Goal: Obtain resource: Obtain resource

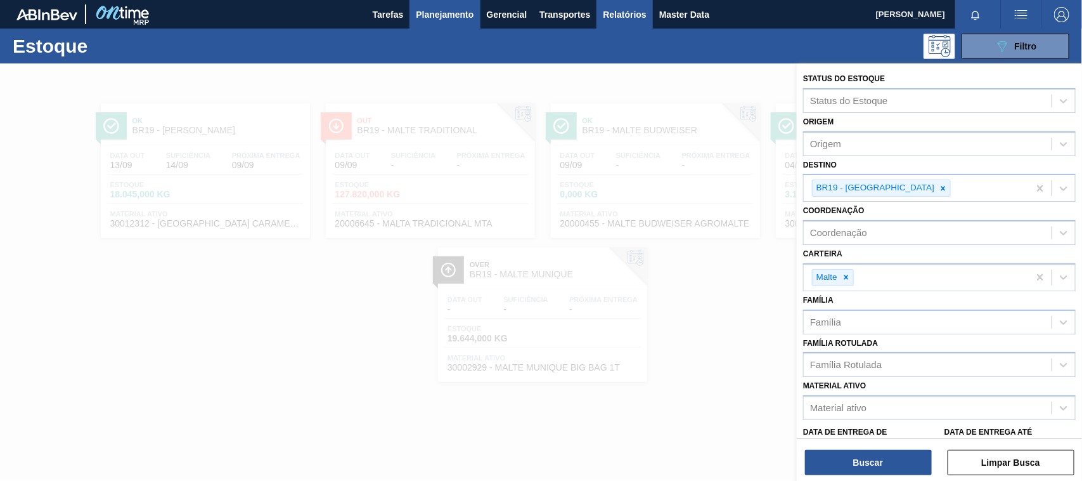
click at [629, 13] on span "Relatórios" at bounding box center [624, 14] width 43 height 15
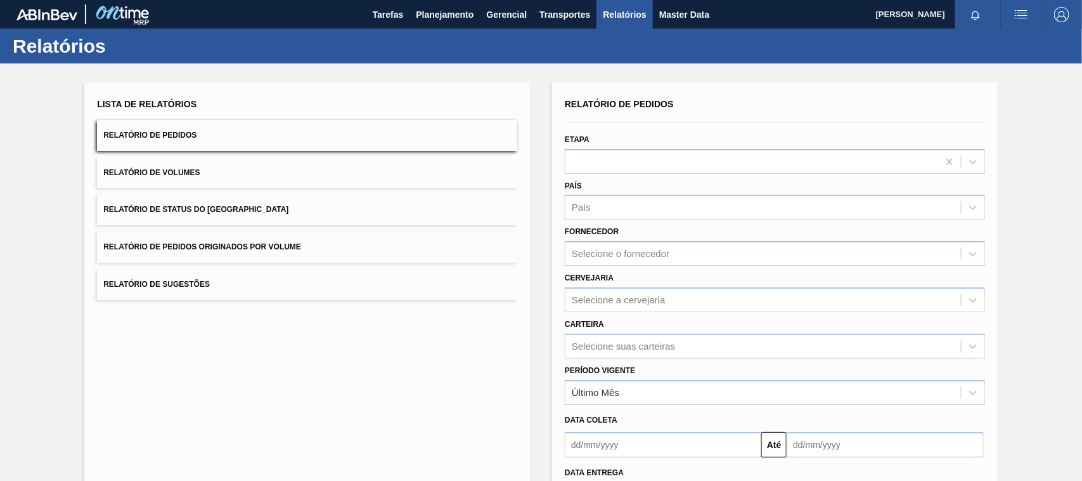
click at [257, 244] on span "Relatório de Pedidos Originados por Volume" at bounding box center [202, 246] width 198 height 9
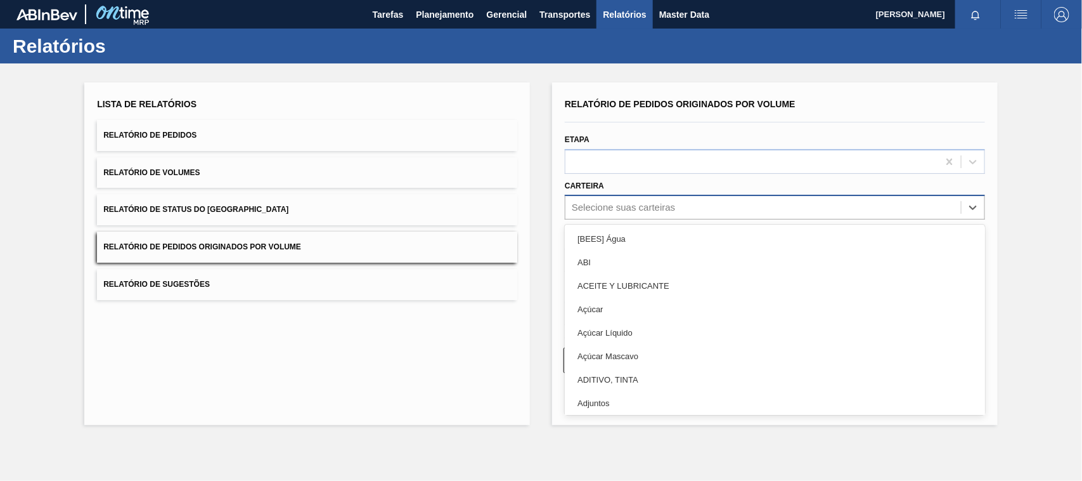
click at [611, 208] on div "Selecione suas carteiras" at bounding box center [623, 207] width 103 height 11
type input "mal"
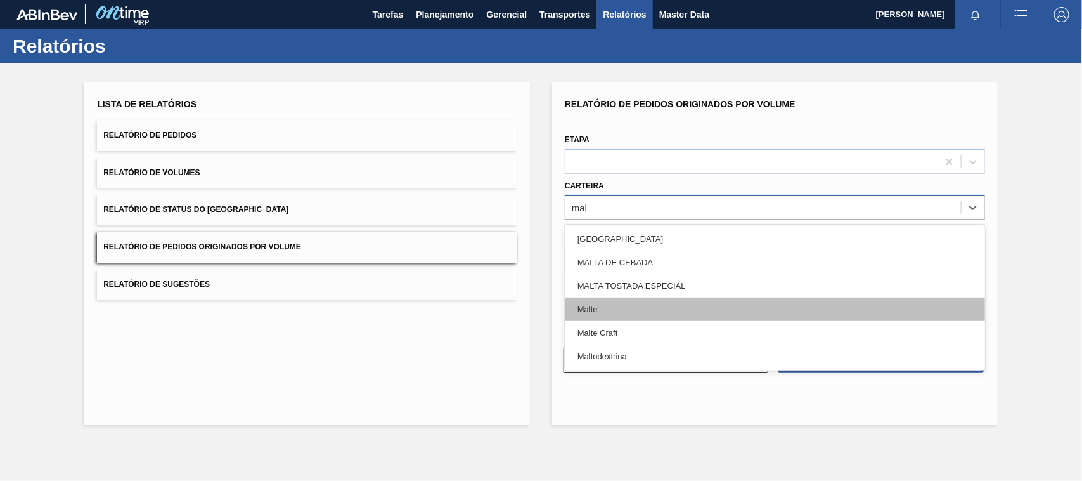
click at [592, 304] on div "Malte" at bounding box center [775, 308] width 420 height 23
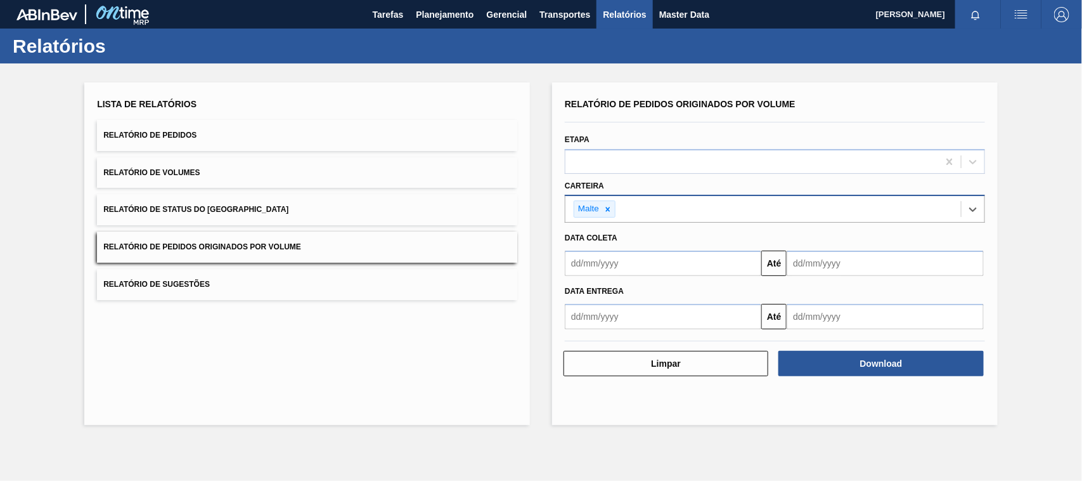
drag, startPoint x: 613, startPoint y: 260, endPoint x: 622, endPoint y: 261, distance: 9.5
click at [613, 260] on input "text" at bounding box center [663, 262] width 197 height 25
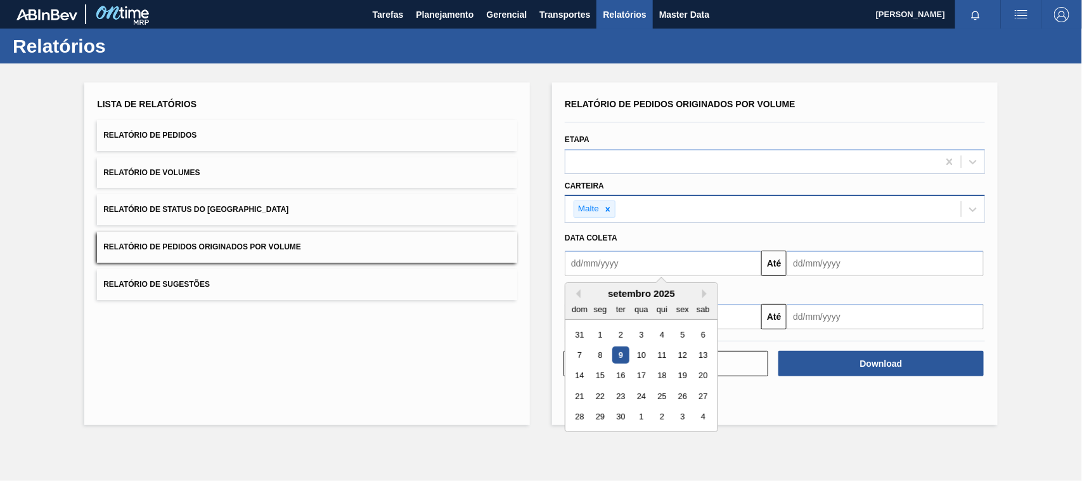
type input "[DATE]"
click at [640, 333] on div "1" at bounding box center [641, 334] width 17 height 17
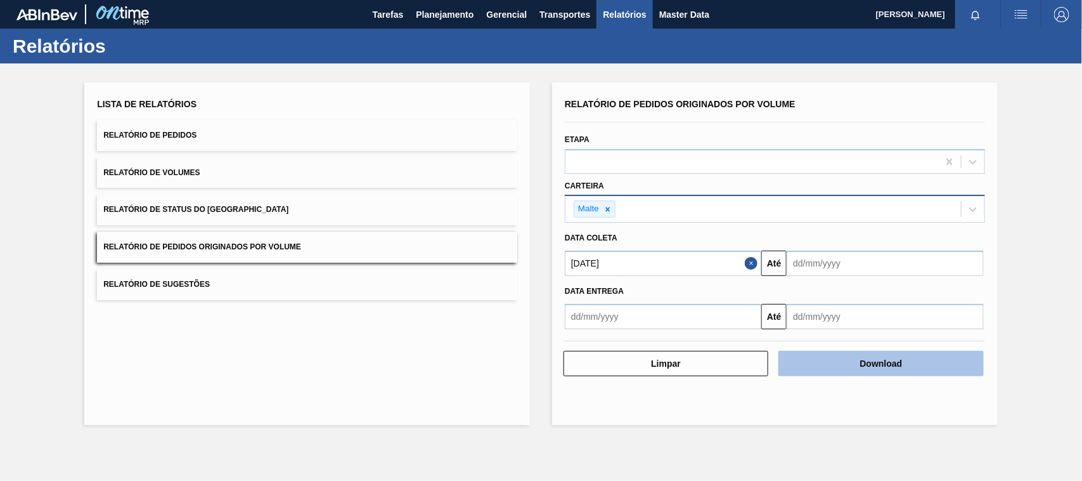
click at [890, 362] on button "Download" at bounding box center [881, 363] width 205 height 25
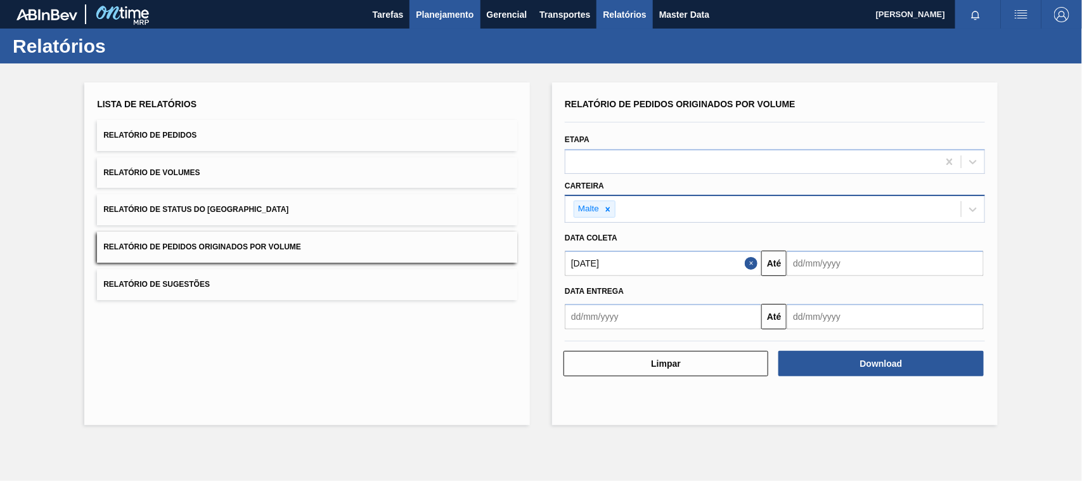
click at [443, 16] on span "Planejamento" at bounding box center [445, 14] width 58 height 15
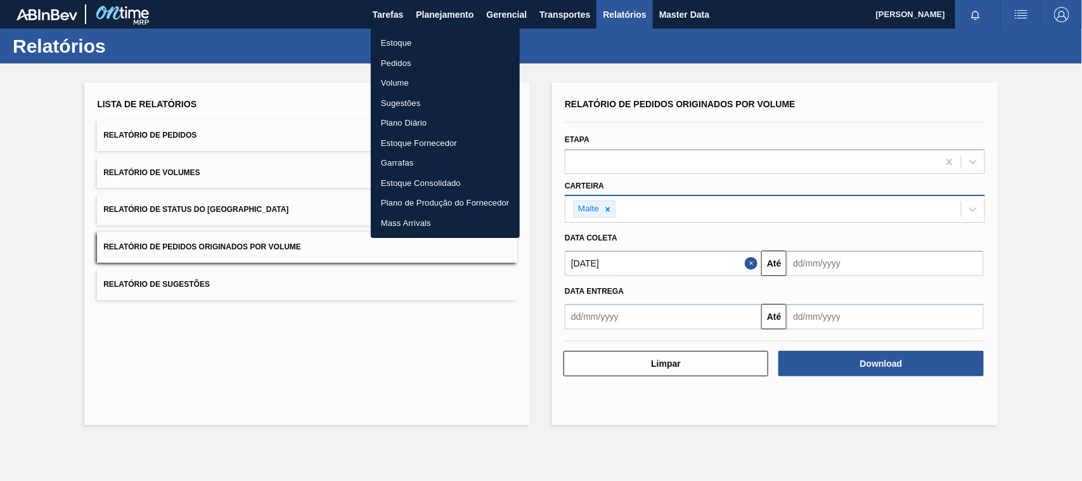
click at [399, 39] on li "Estoque" at bounding box center [445, 43] width 149 height 20
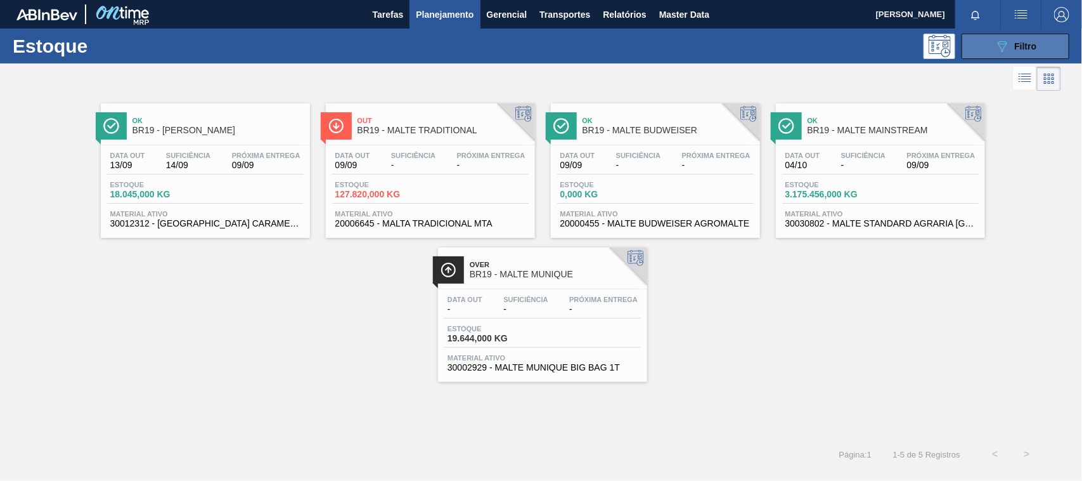
click at [1003, 49] on icon "089F7B8B-B2A5-4AFE-B5C0-19BA573D28AC" at bounding box center [1002, 46] width 15 height 15
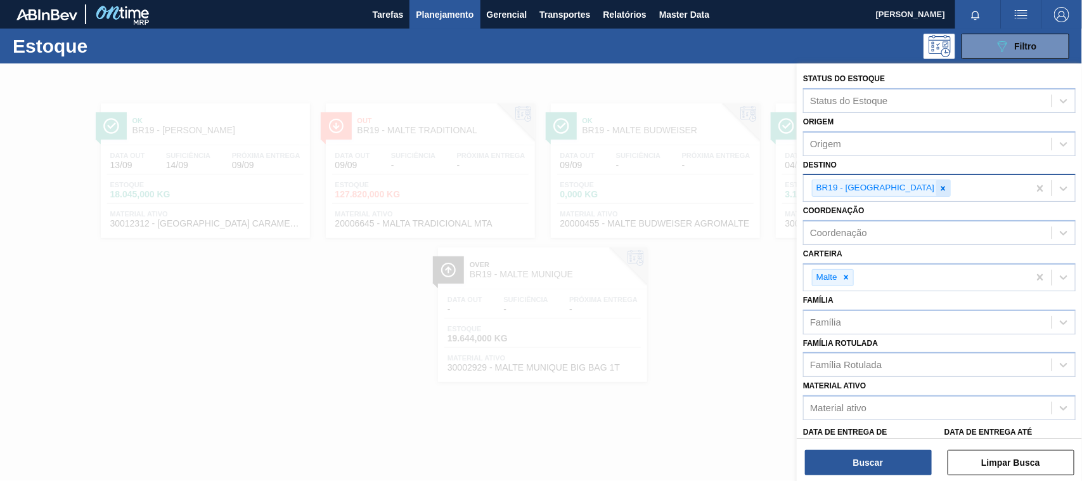
click at [942, 186] on icon at bounding box center [944, 188] width 4 height 4
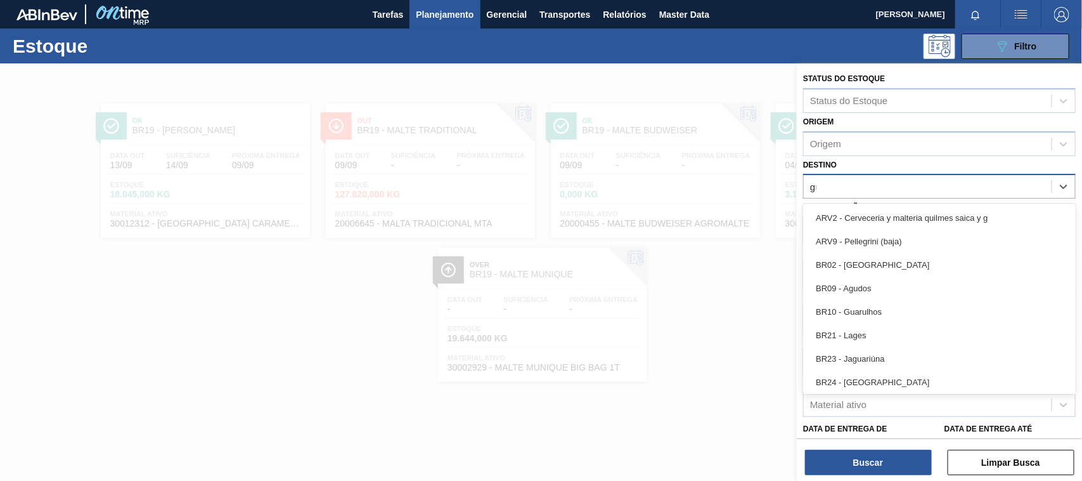
type input "gua"
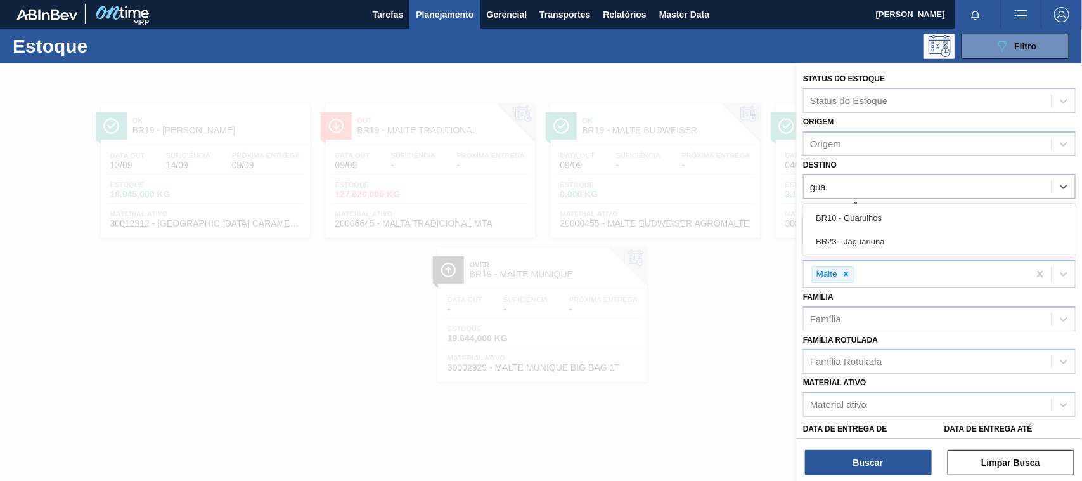
click at [845, 217] on div "BR10 - Guarulhos" at bounding box center [939, 217] width 273 height 23
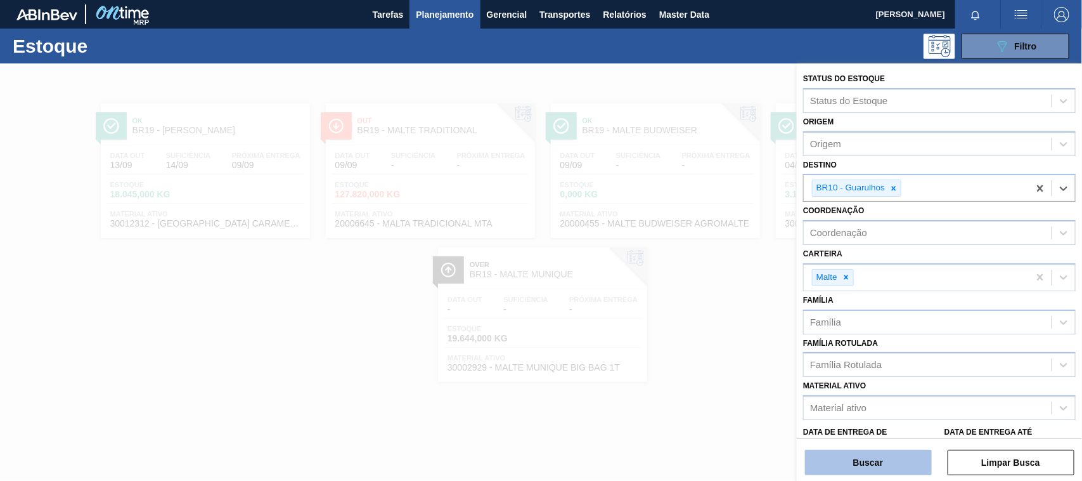
click at [869, 460] on button "Buscar" at bounding box center [868, 462] width 127 height 25
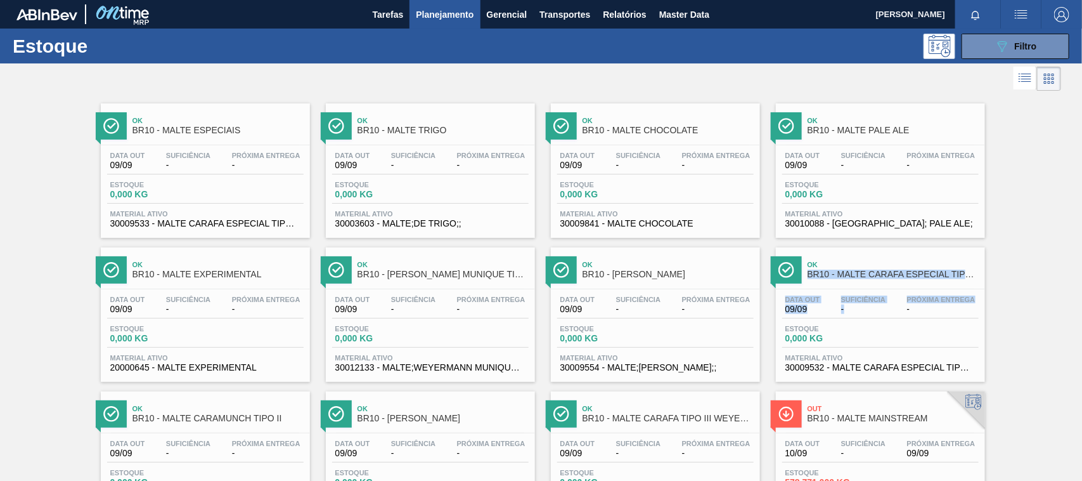
drag, startPoint x: 1079, startPoint y: 242, endPoint x: 1081, endPoint y: 302, distance: 60.3
click at [1080, 302] on div "Ok BR10 - MALTE ESPECIAIS Data out 09/09 Suficiência - Próxima Entrega - Estoqu…" at bounding box center [541, 382] width 1082 height 576
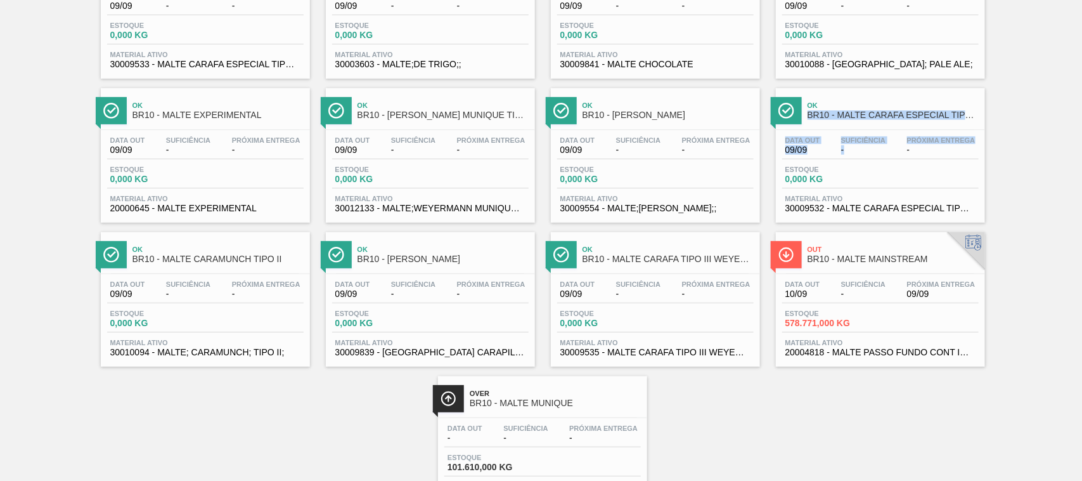
scroll to position [225, 0]
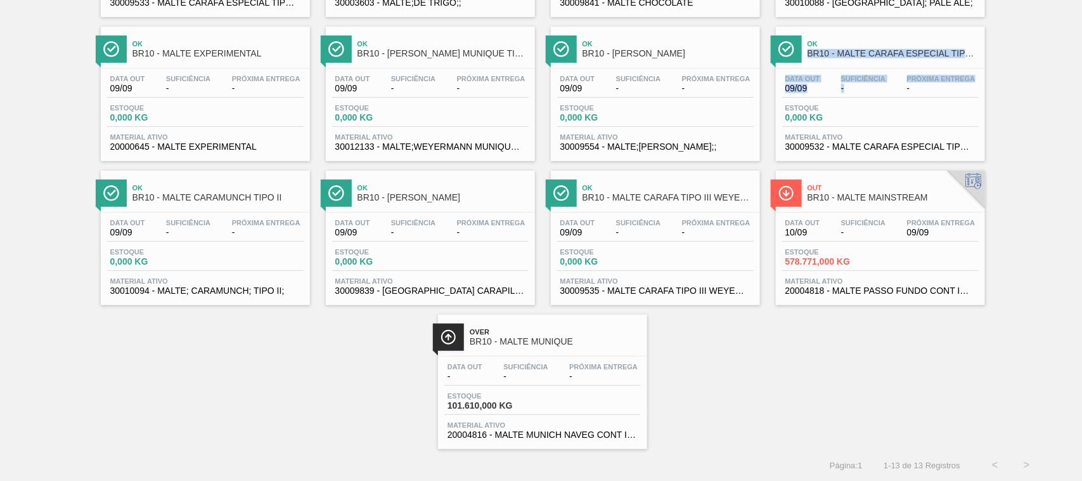
click at [851, 197] on span "BR10 - MALTE MAINSTREAM" at bounding box center [893, 198] width 171 height 10
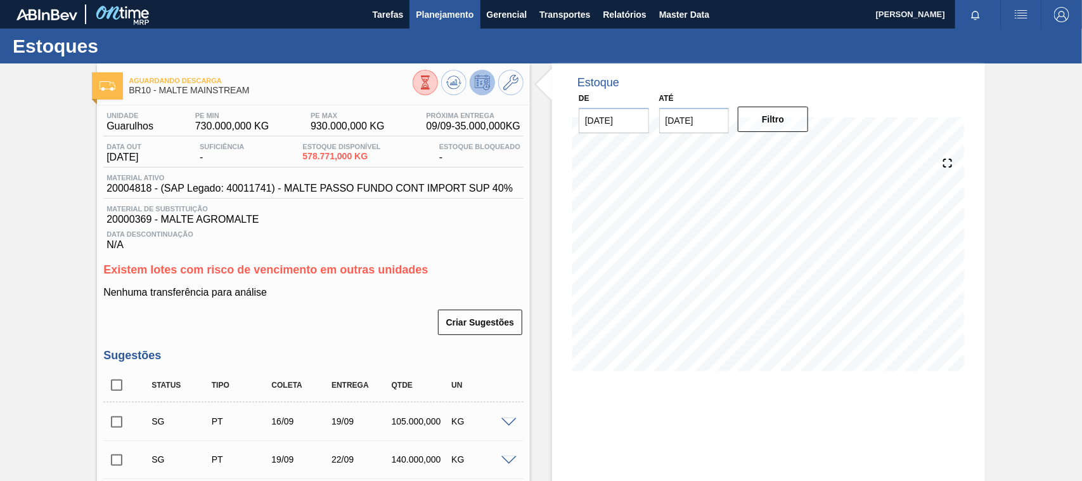
click at [448, 20] on span "Planejamento" at bounding box center [445, 14] width 58 height 15
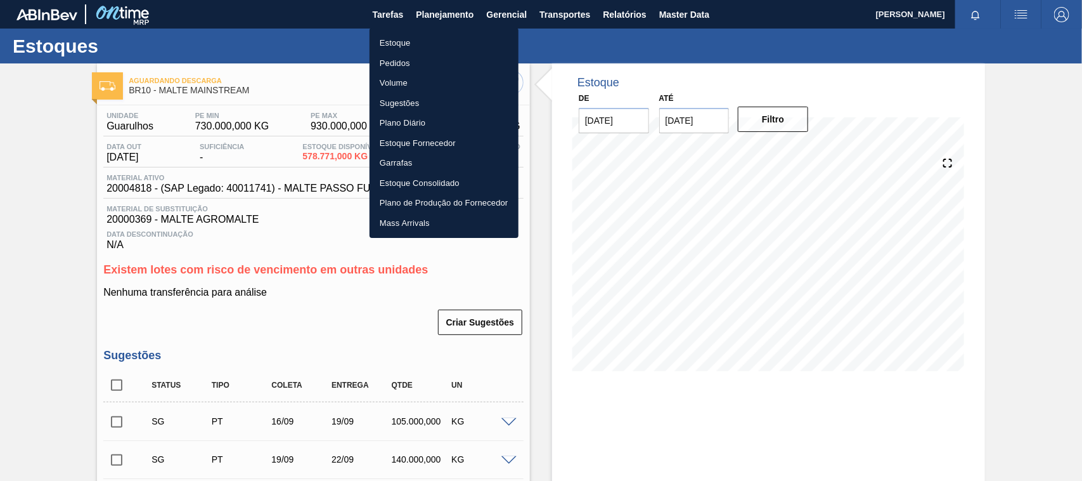
click at [403, 46] on li "Estoque" at bounding box center [444, 43] width 149 height 20
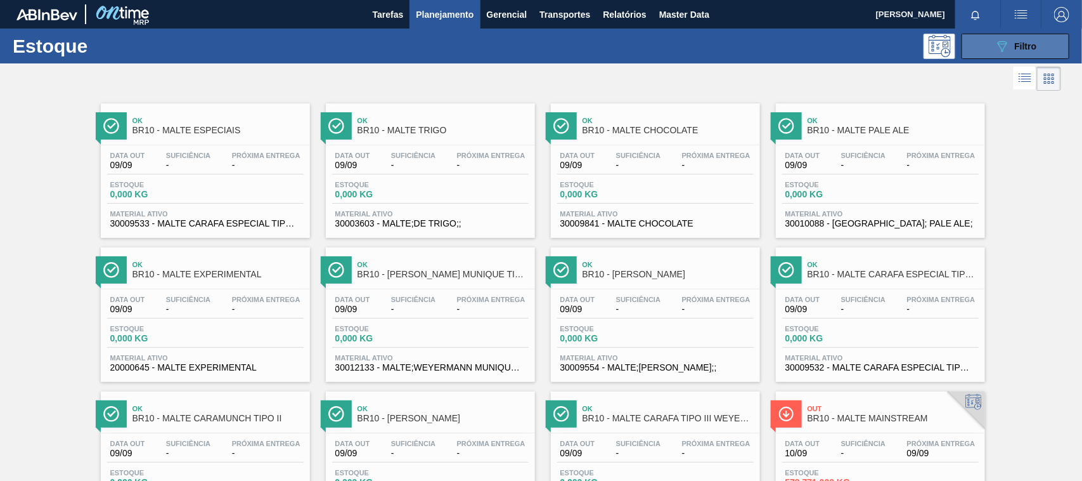
click at [988, 48] on button "089F7B8B-B2A5-4AFE-B5C0-19BA573D28AC Filtro" at bounding box center [1016, 46] width 108 height 25
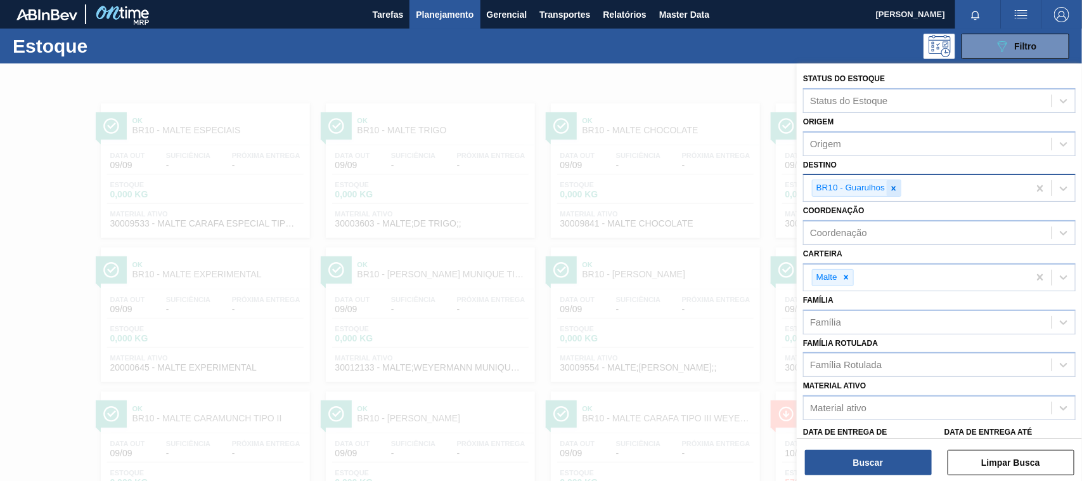
click at [888, 186] on div at bounding box center [894, 188] width 14 height 16
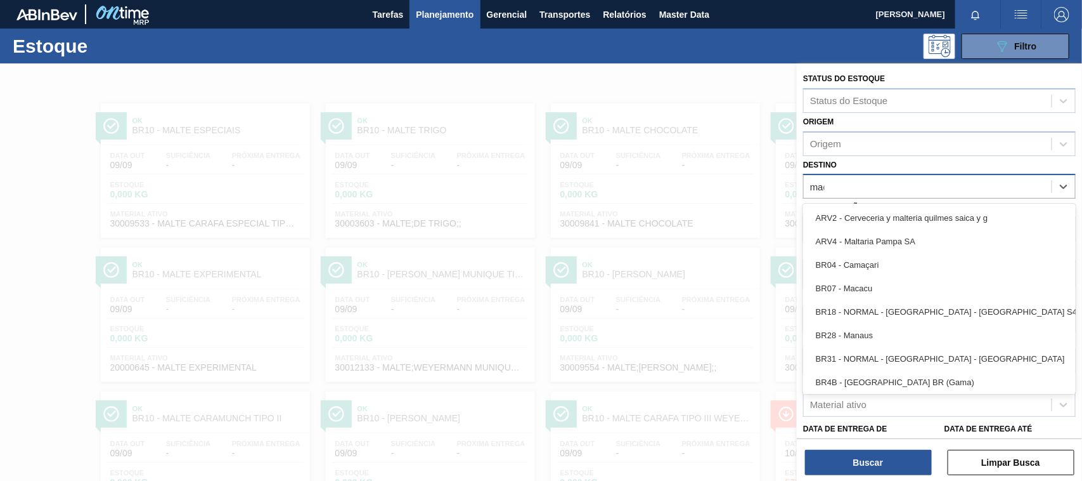
type input "maca"
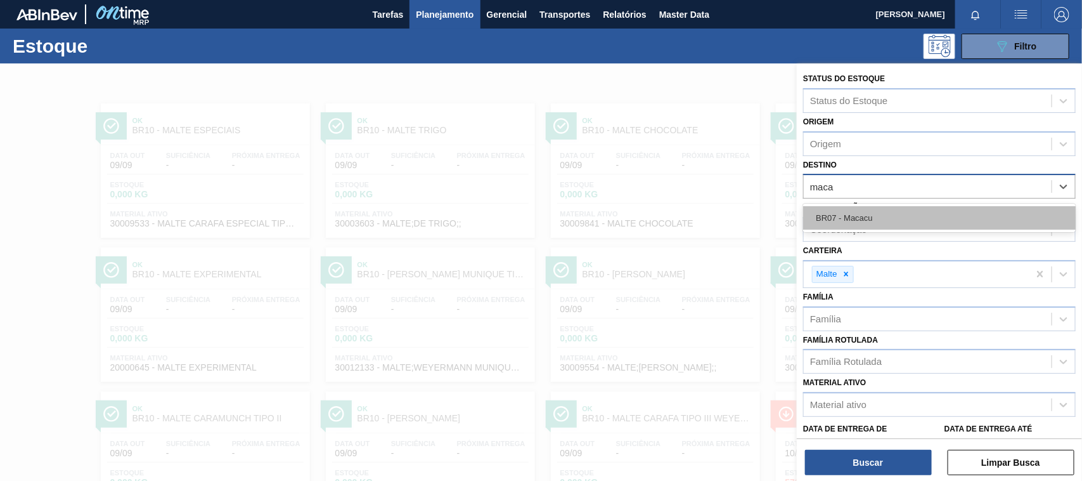
click at [832, 216] on div "BR07 - Macacu" at bounding box center [939, 217] width 273 height 23
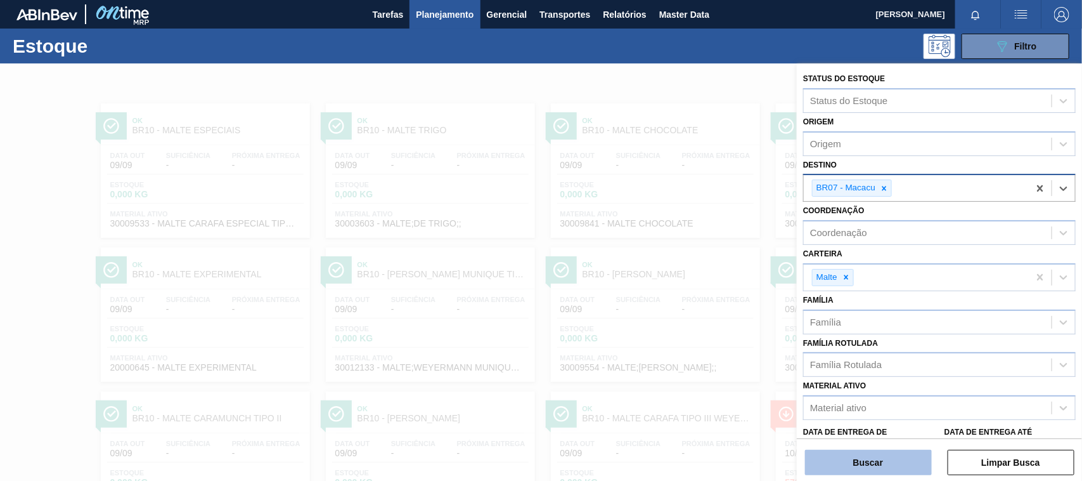
click at [874, 454] on button "Buscar" at bounding box center [868, 462] width 127 height 25
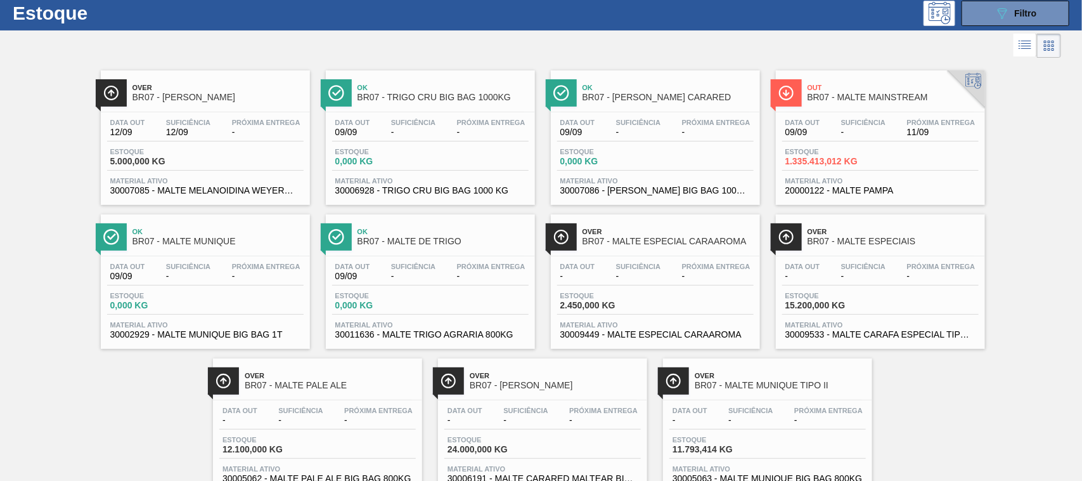
scroll to position [80, 0]
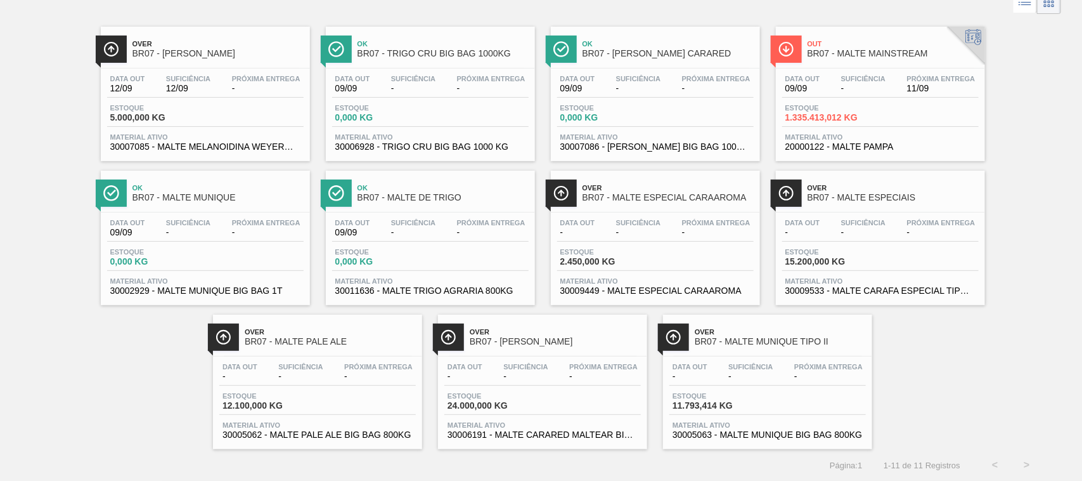
click at [864, 108] on span "Estoque" at bounding box center [830, 108] width 89 height 8
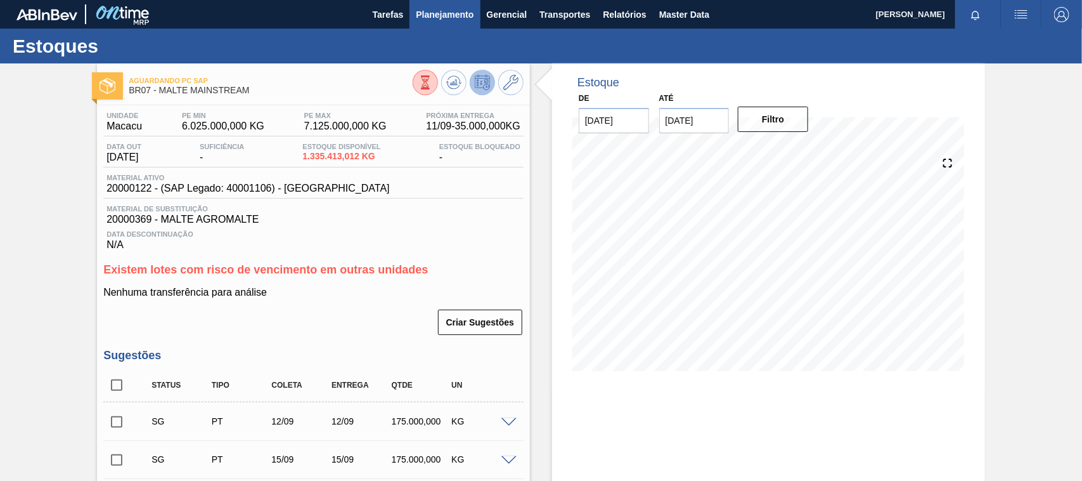
click at [433, 11] on span "Planejamento" at bounding box center [445, 14] width 58 height 15
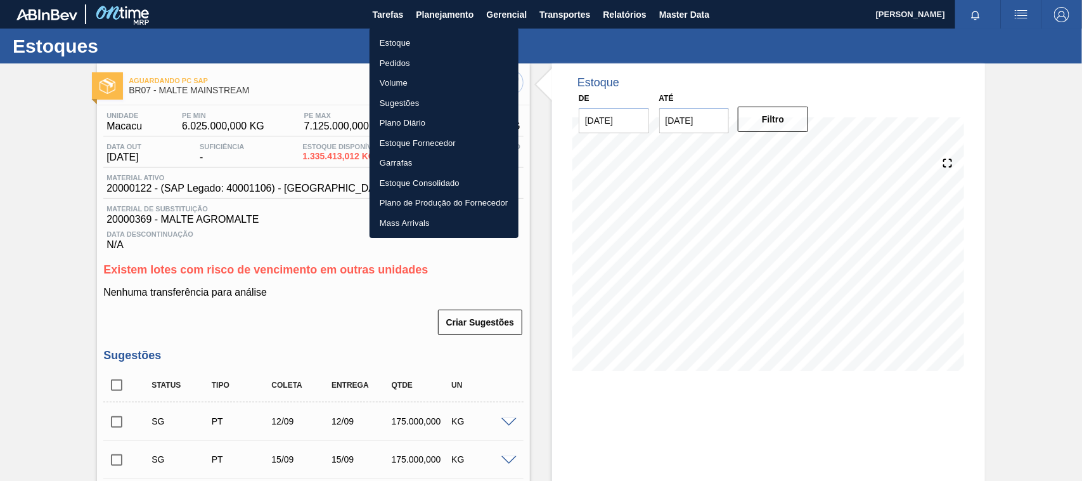
click at [397, 48] on li "Estoque" at bounding box center [444, 43] width 149 height 20
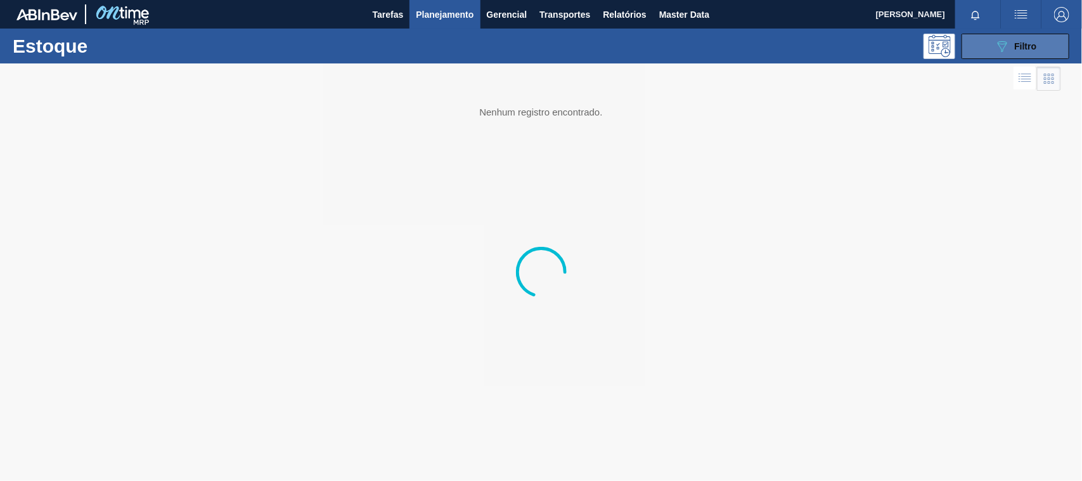
click at [997, 39] on icon "089F7B8B-B2A5-4AFE-B5C0-19BA573D28AC" at bounding box center [1002, 46] width 15 height 15
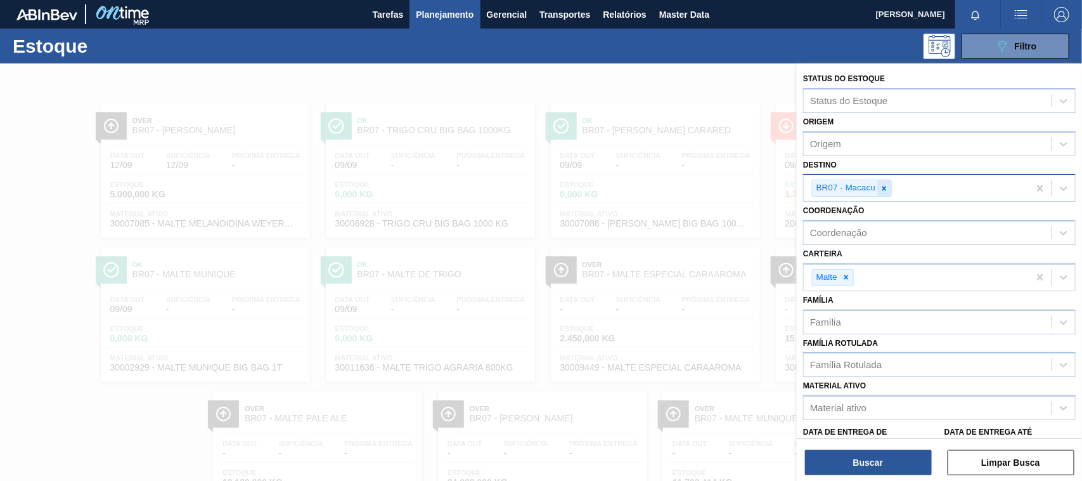
click at [883, 185] on icon at bounding box center [884, 188] width 9 height 9
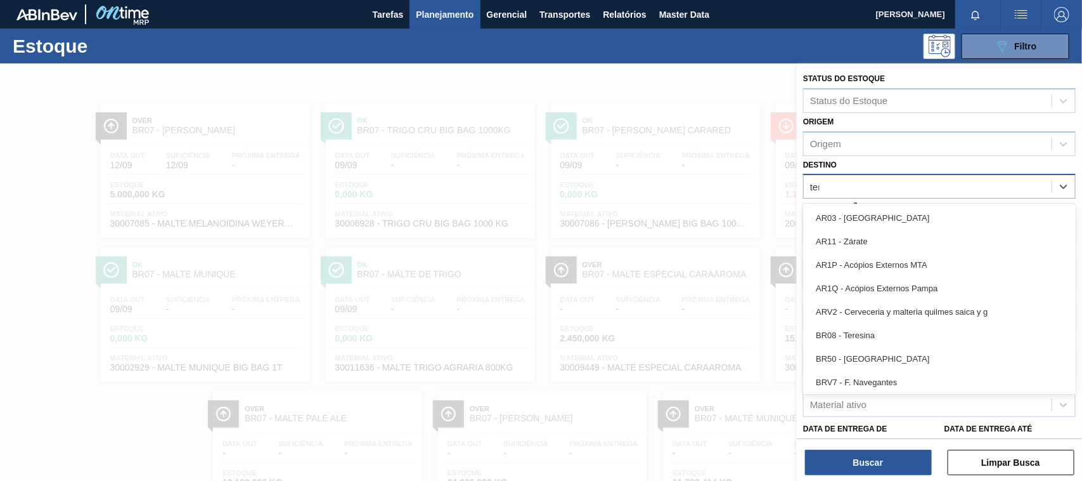
type input "tere"
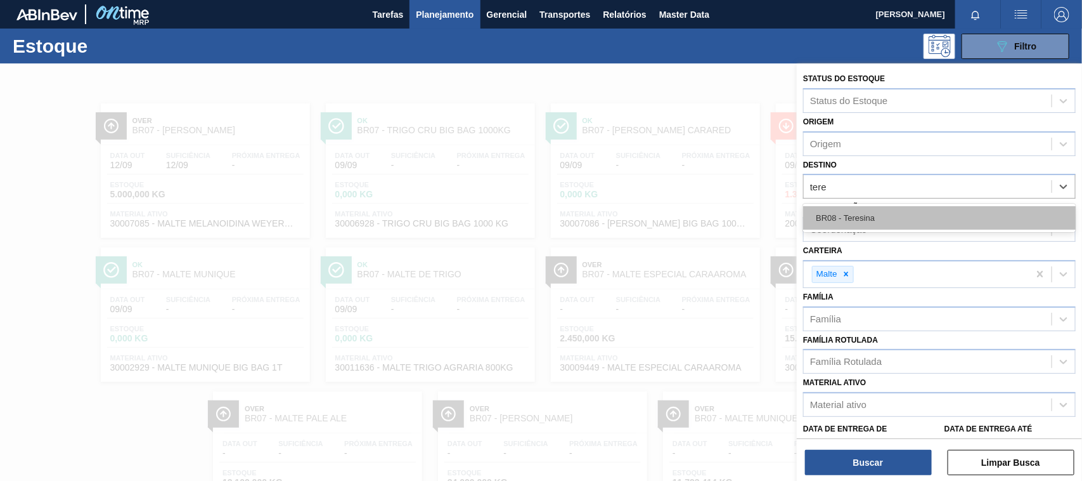
click at [855, 211] on div "BR08 - Teresina" at bounding box center [939, 217] width 273 height 23
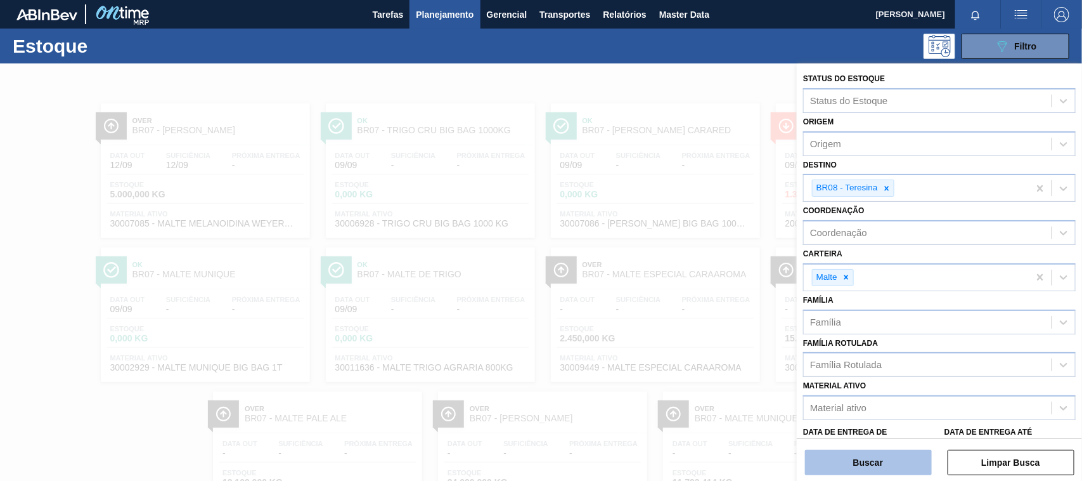
click at [902, 461] on button "Buscar" at bounding box center [868, 462] width 127 height 25
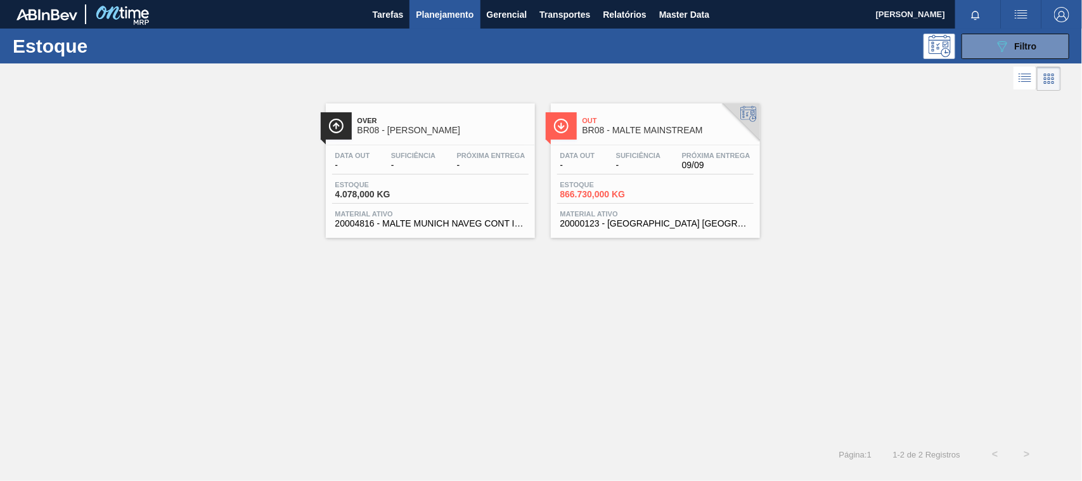
click at [414, 129] on span "BR08 - MALTE MUNIQUE" at bounding box center [443, 131] width 171 height 10
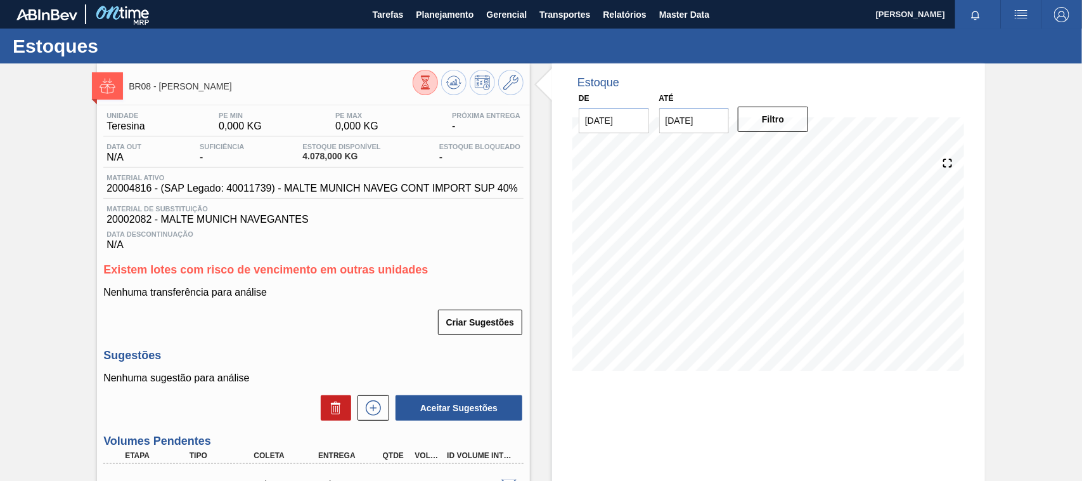
scroll to position [185, 0]
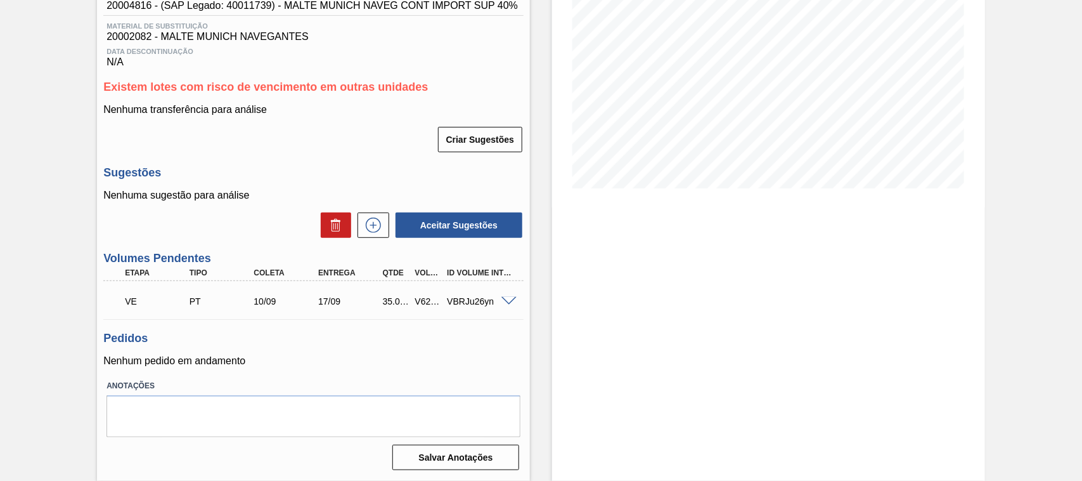
click at [502, 299] on span at bounding box center [509, 302] width 15 height 10
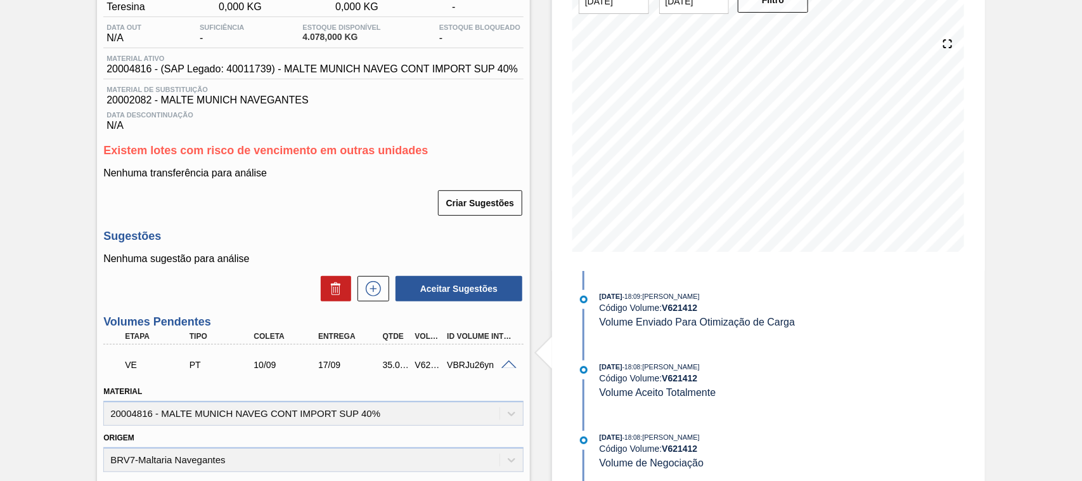
scroll to position [0, 0]
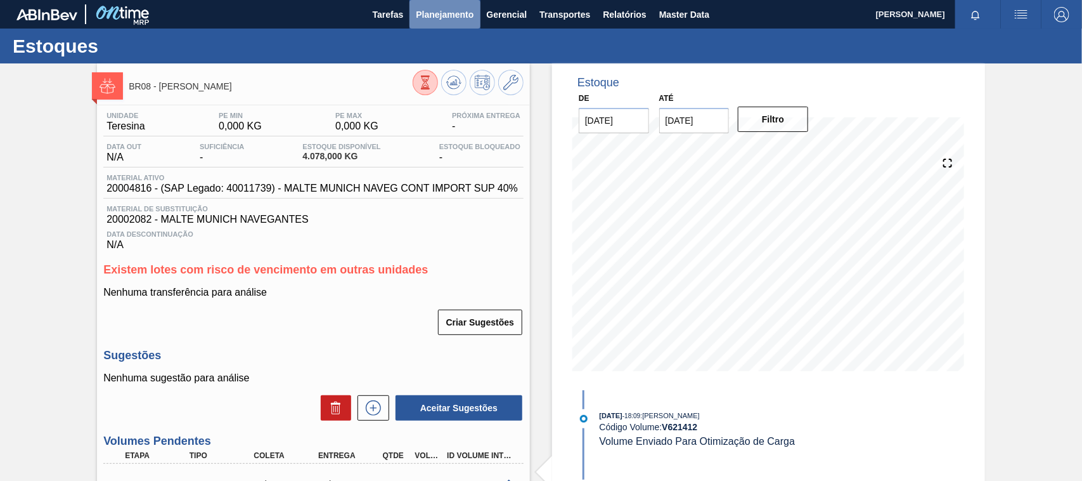
click at [438, 16] on span "Planejamento" at bounding box center [445, 14] width 58 height 15
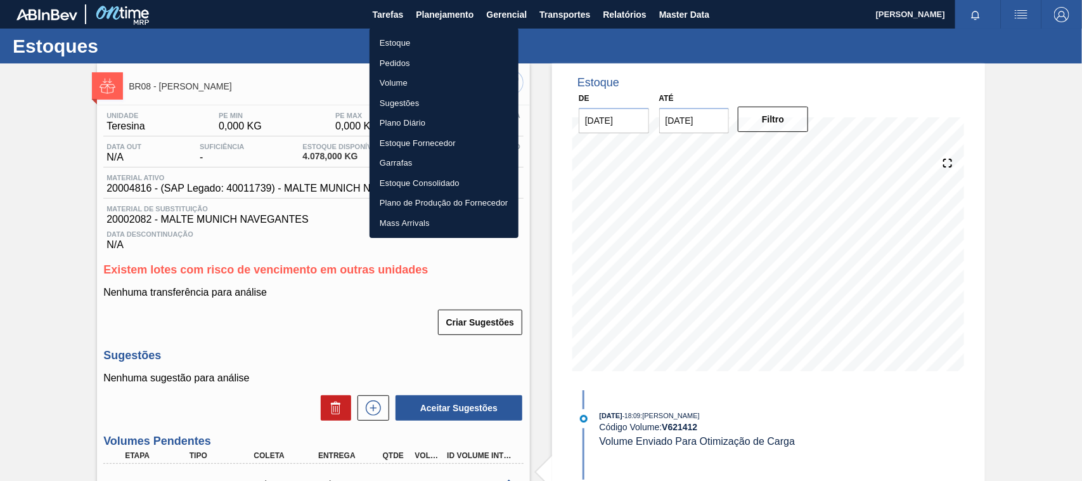
click at [401, 39] on li "Estoque" at bounding box center [444, 43] width 149 height 20
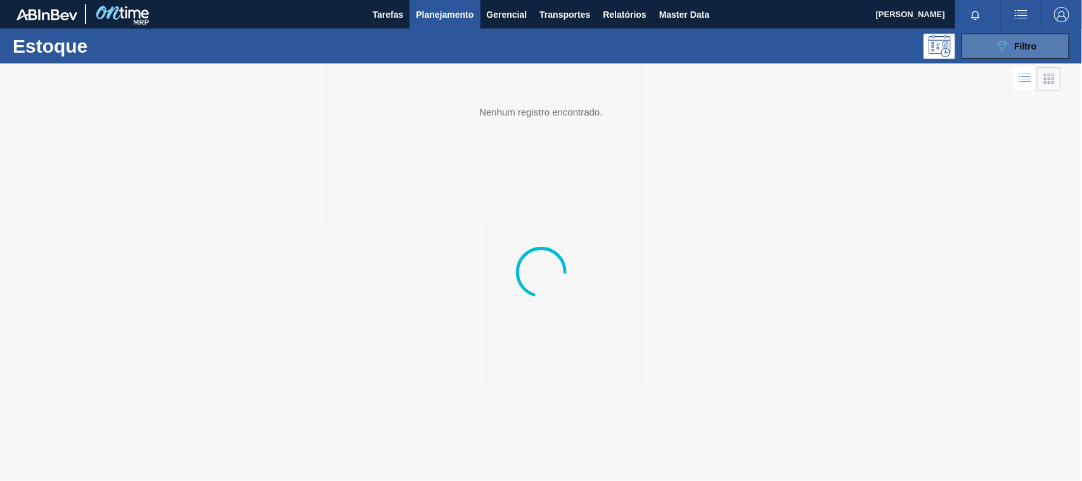
click at [1021, 51] on div "089F7B8B-B2A5-4AFE-B5C0-19BA573D28AC Filtro" at bounding box center [1016, 46] width 42 height 15
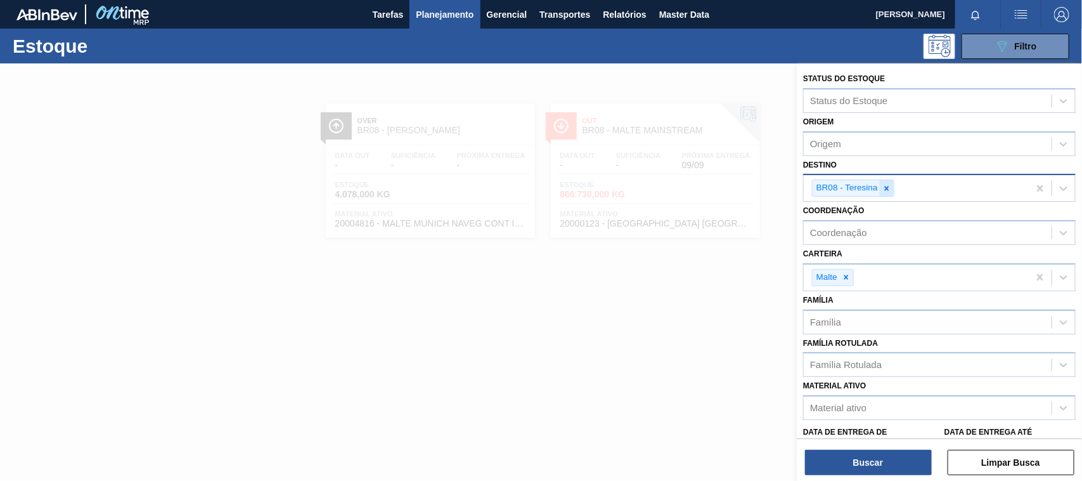
click at [885, 186] on icon at bounding box center [887, 188] width 4 height 4
type input "m"
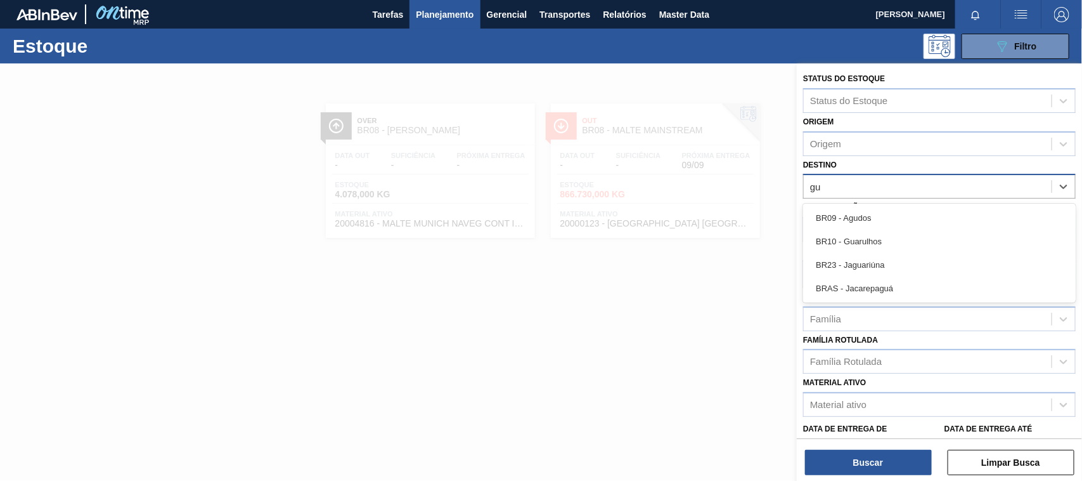
type input "gua"
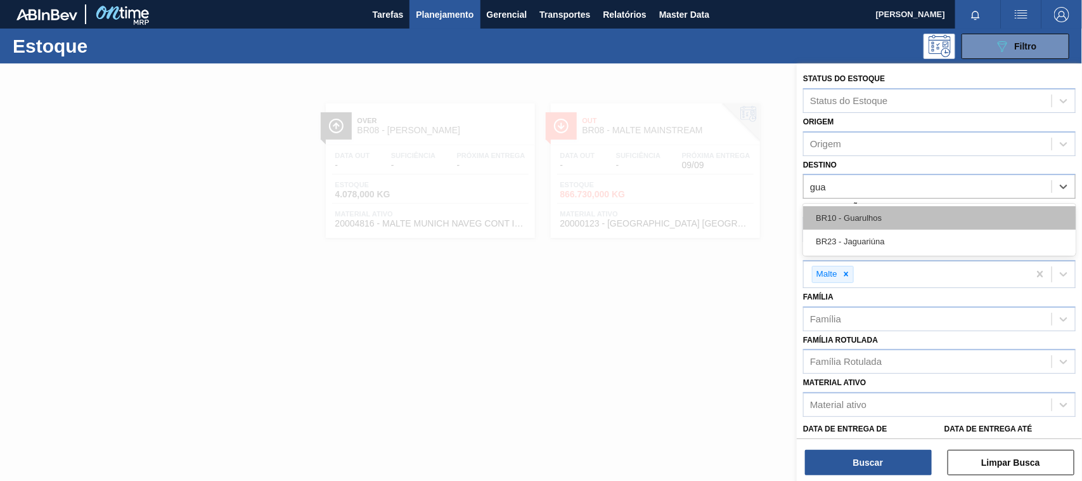
click at [857, 206] on div "BR10 - Guarulhos" at bounding box center [939, 217] width 273 height 23
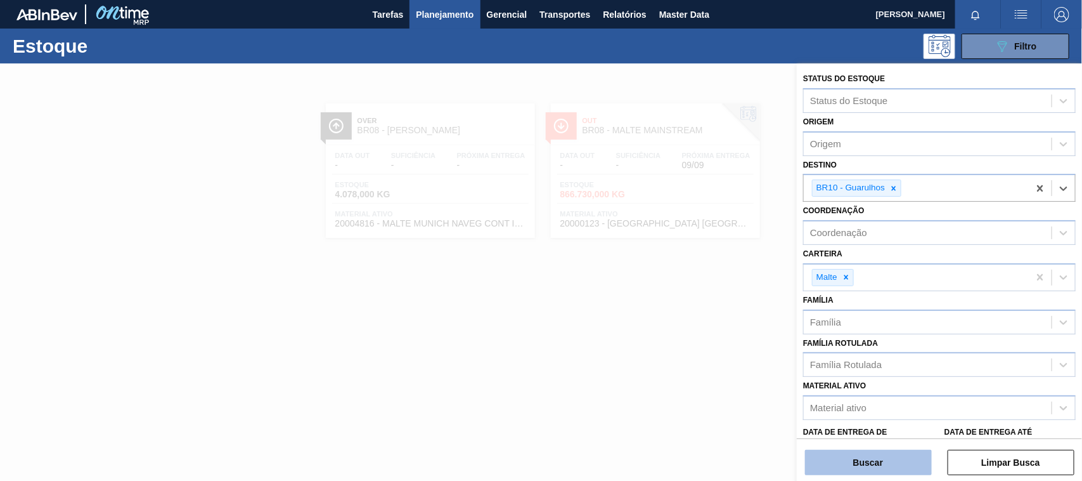
click at [885, 471] on button "Buscar" at bounding box center [868, 462] width 127 height 25
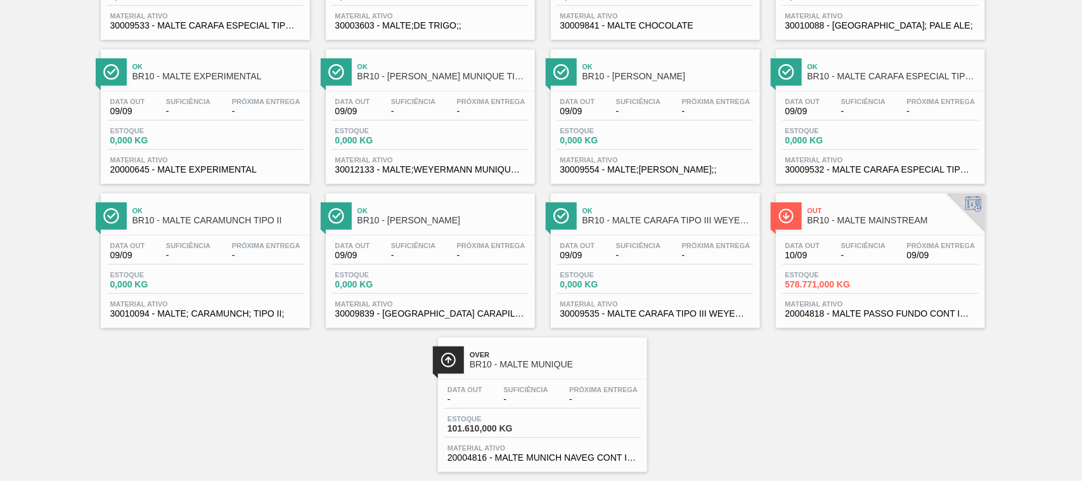
scroll to position [225, 0]
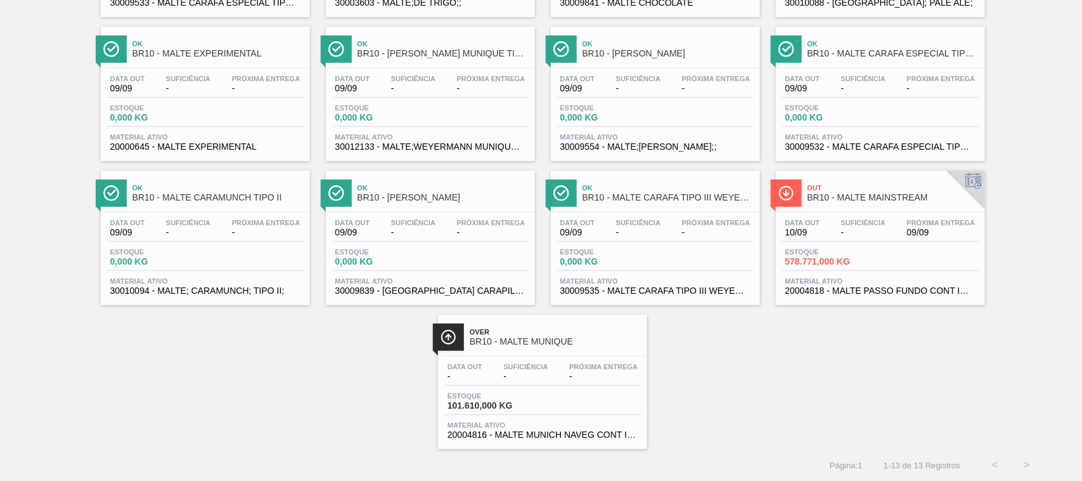
click at [833, 223] on div "Data out 10/09 Suficiência - Próxima Entrega 09/09" at bounding box center [881, 230] width 197 height 23
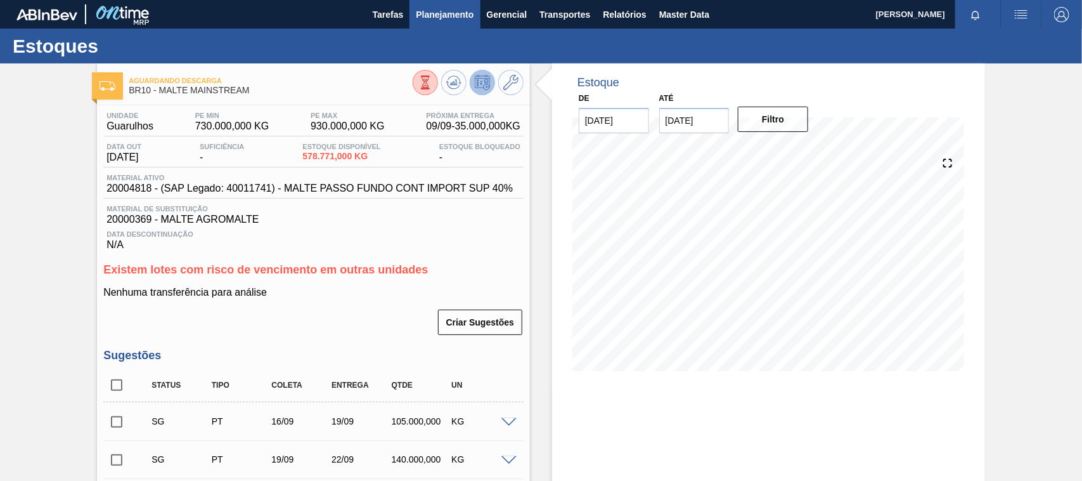
click at [449, 7] on span "Planejamento" at bounding box center [445, 14] width 58 height 15
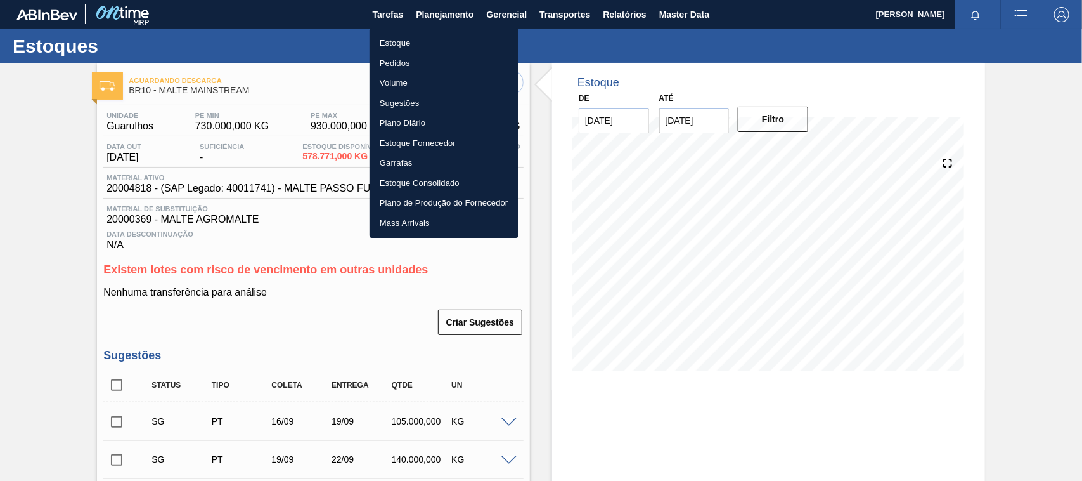
click at [403, 39] on li "Estoque" at bounding box center [444, 43] width 149 height 20
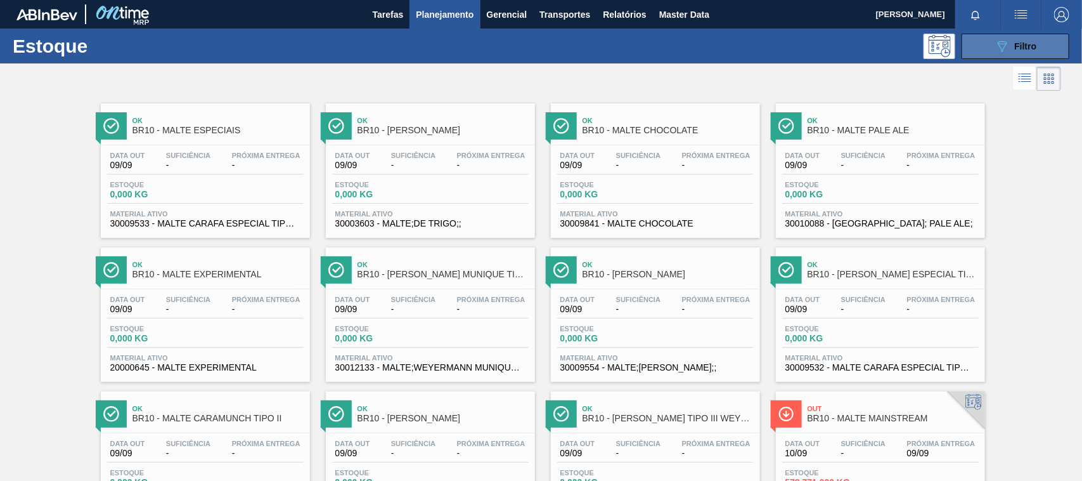
click at [1030, 51] on div "089F7B8B-B2A5-4AFE-B5C0-19BA573D28AC Filtro" at bounding box center [1016, 46] width 42 height 15
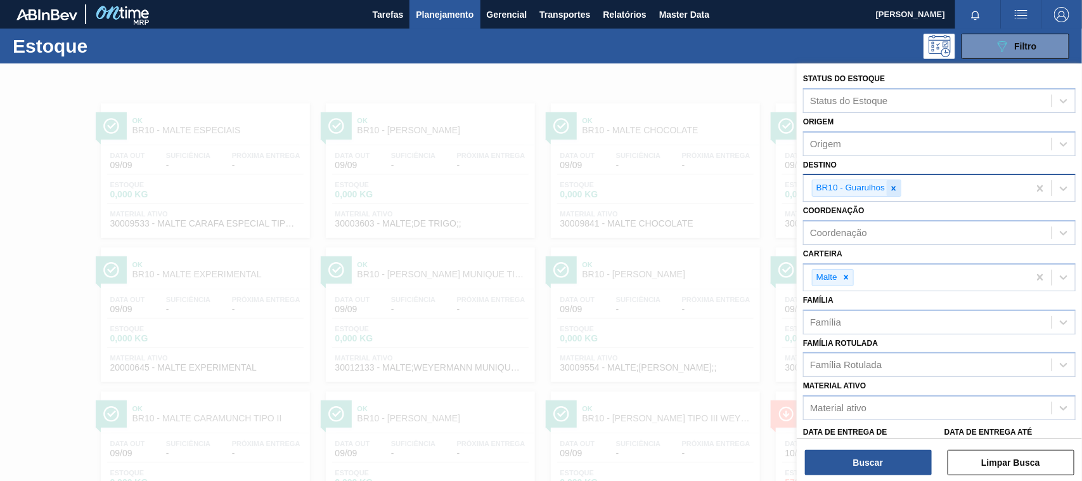
click at [891, 189] on icon at bounding box center [894, 188] width 9 height 9
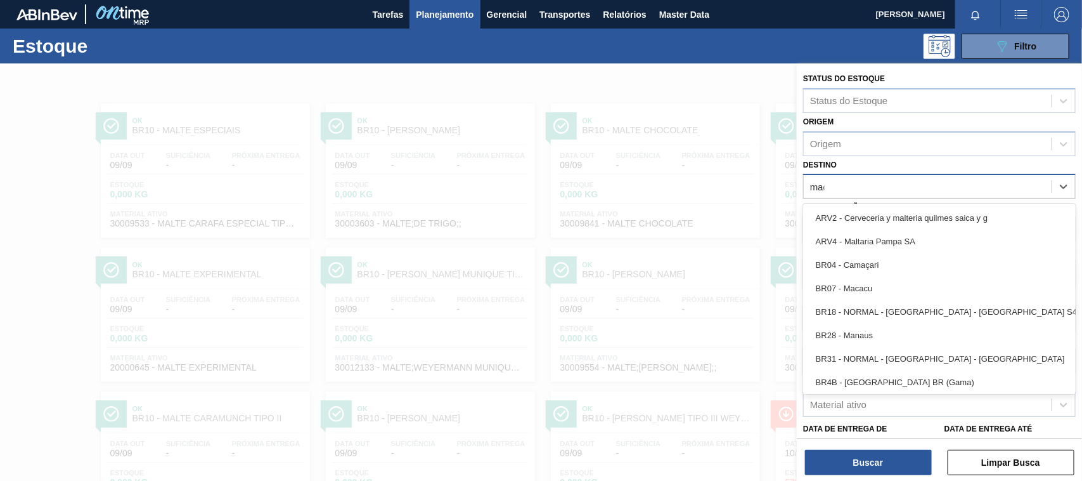
type input "maca"
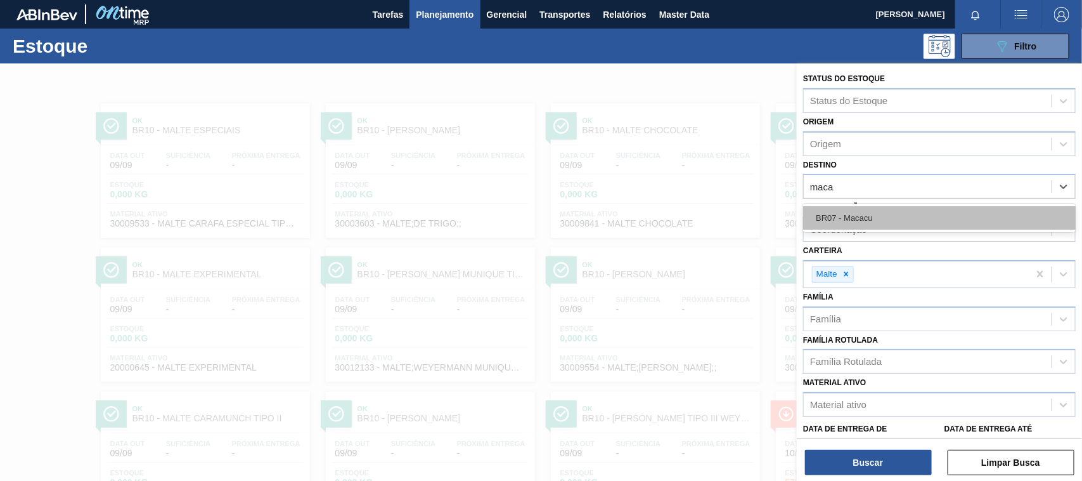
click at [862, 207] on div "BR07 - Macacu" at bounding box center [939, 217] width 273 height 23
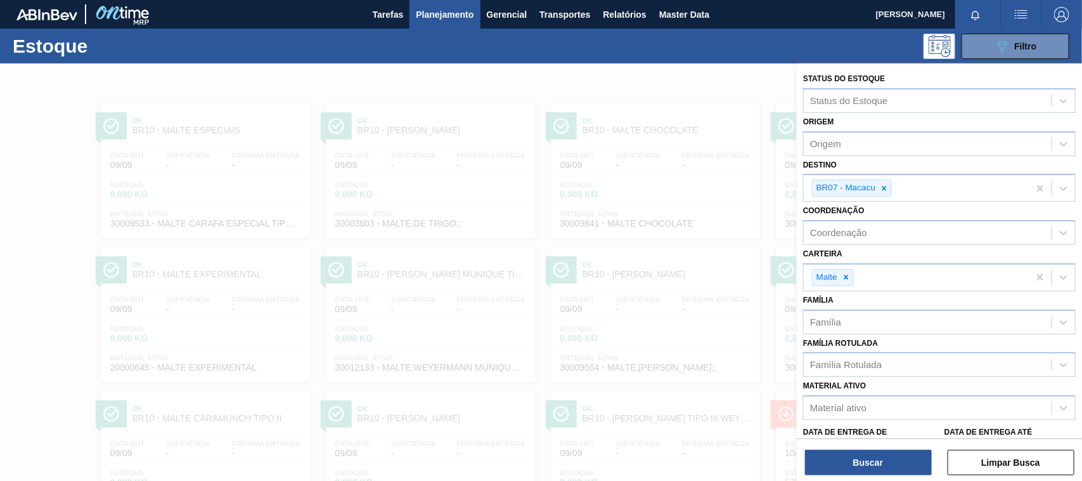
click at [869, 476] on div "Status do Estoque Status do Estoque Origem Origem Destino BR07 - Macacu Coorden…" at bounding box center [939, 273] width 285 height 420
click at [847, 462] on button "Buscar" at bounding box center [868, 462] width 127 height 25
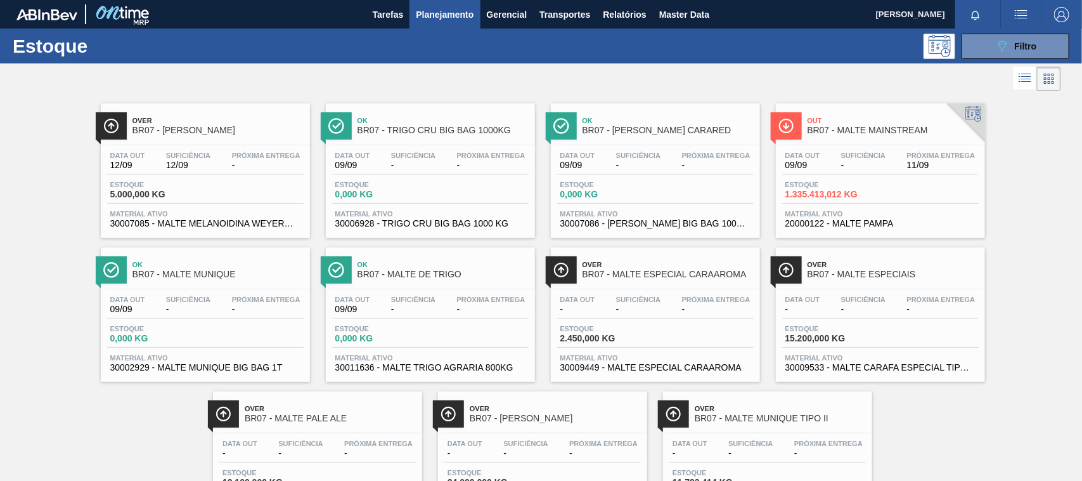
click at [853, 153] on span "Suficiência" at bounding box center [863, 156] width 44 height 8
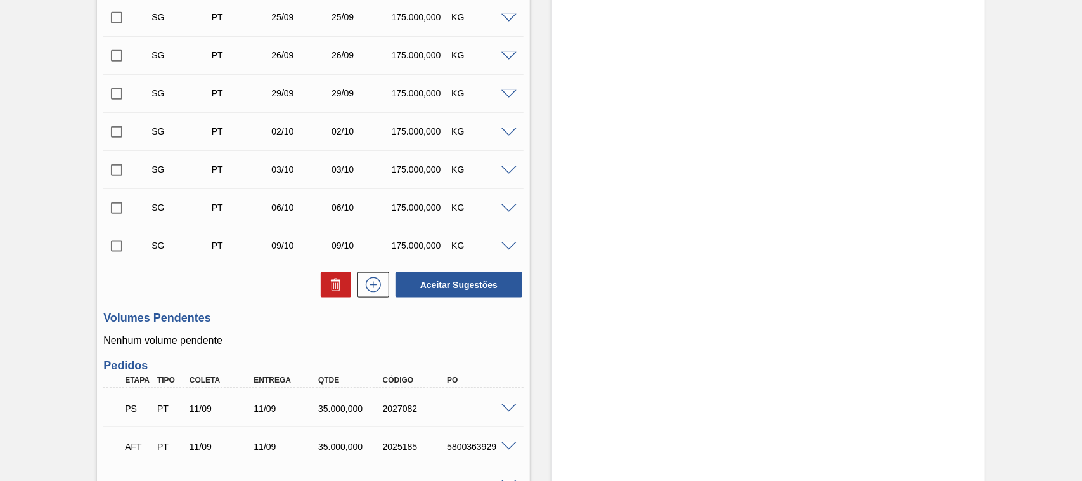
scroll to position [798, 0]
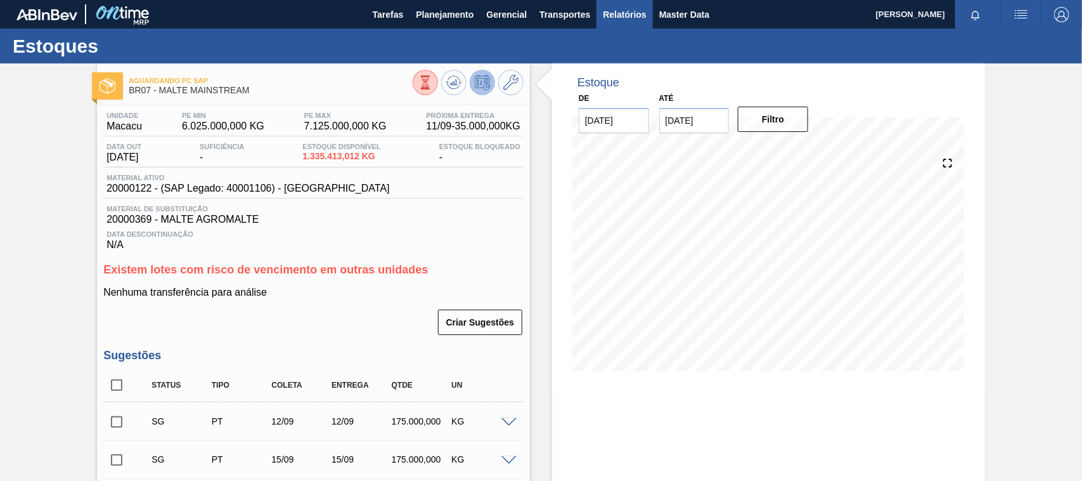
click at [623, 17] on span "Relatórios" at bounding box center [624, 14] width 43 height 15
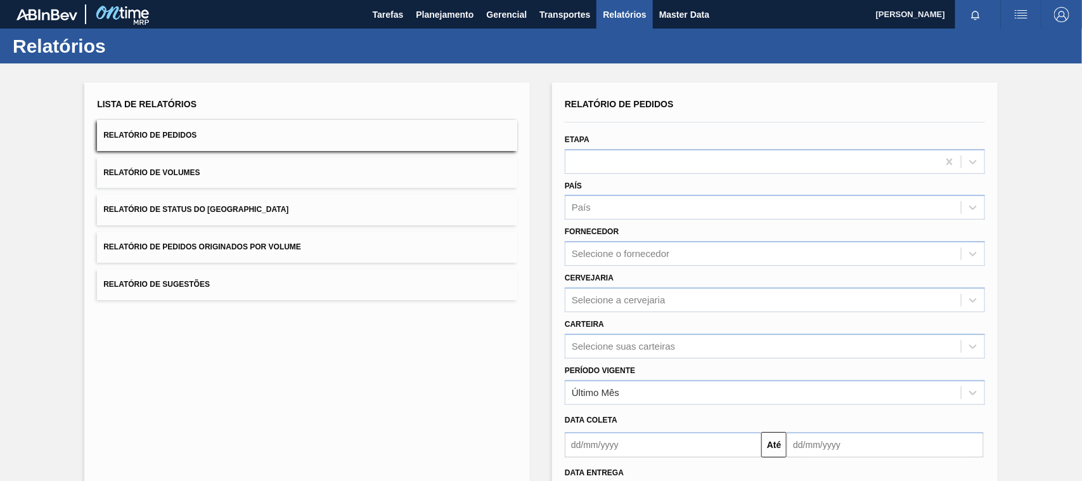
click at [227, 237] on button "Relatório de Pedidos Originados por Volume" at bounding box center [307, 246] width 420 height 31
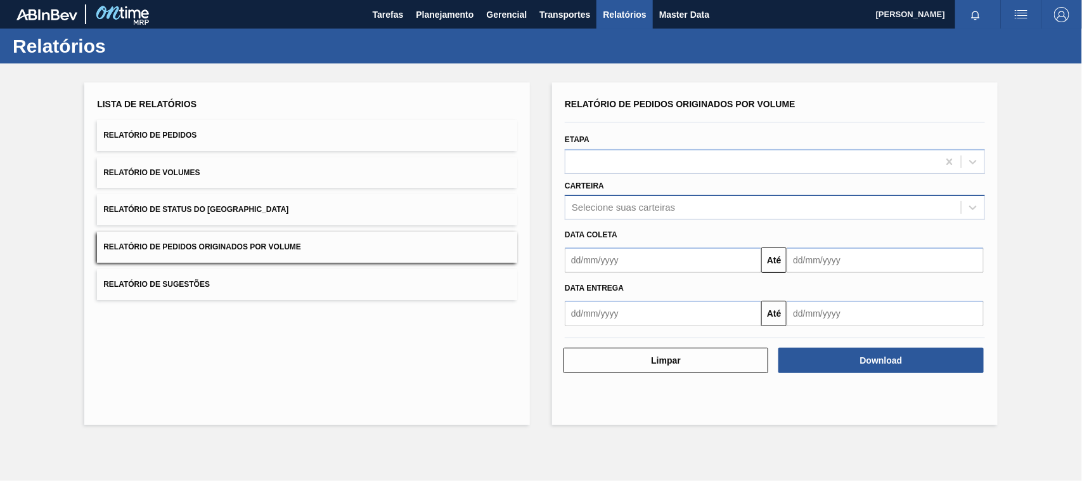
click at [611, 208] on div "Selecione suas carteiras" at bounding box center [623, 207] width 103 height 11
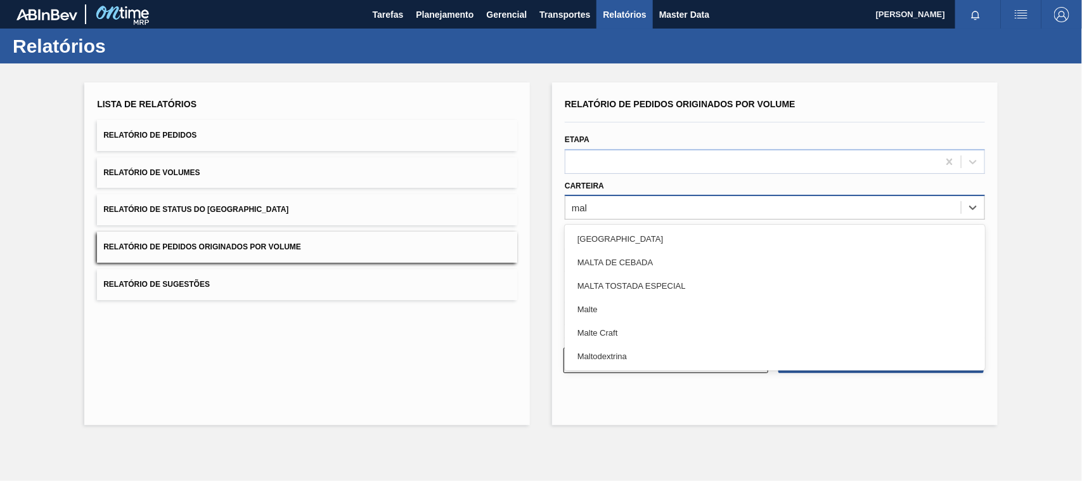
type input "malt"
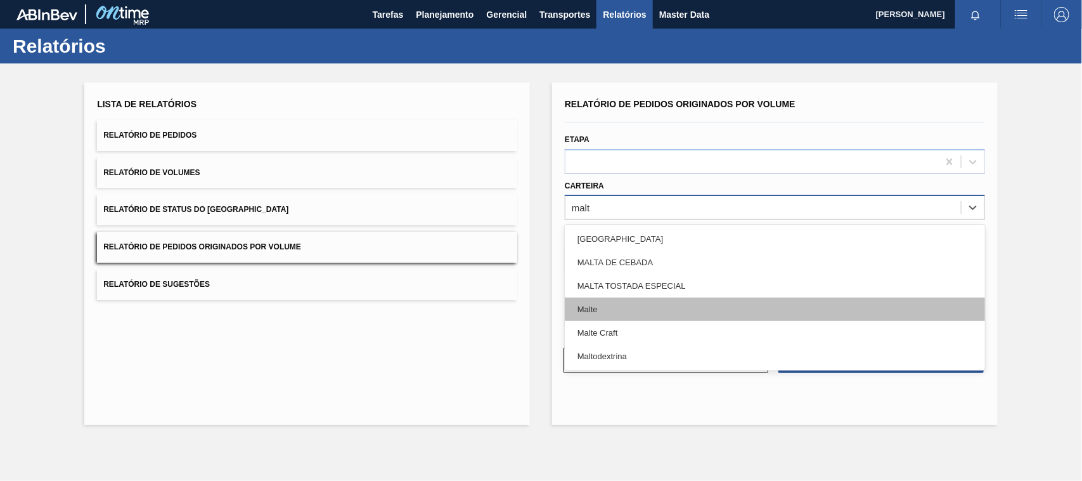
click at [609, 313] on div "Malte" at bounding box center [775, 308] width 420 height 23
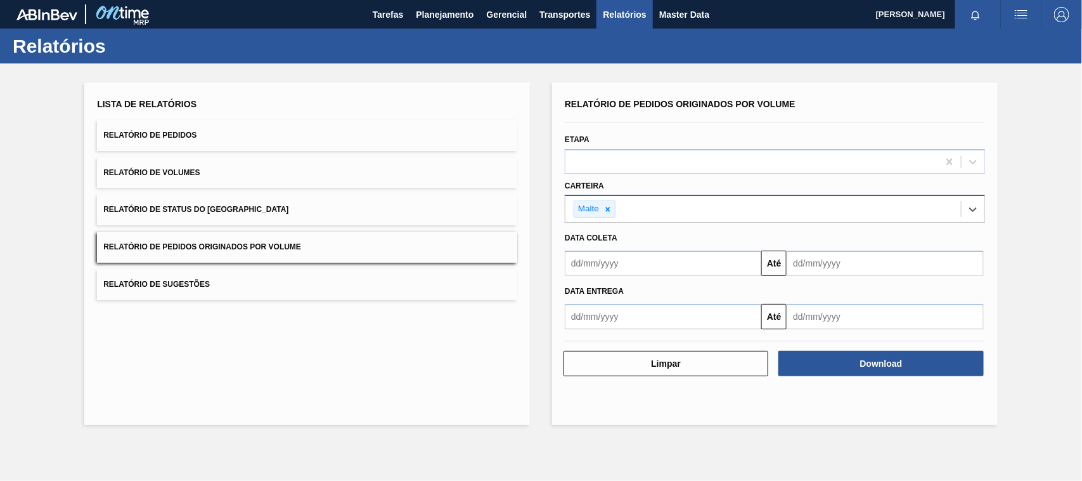
click at [621, 268] on input "text" at bounding box center [663, 262] width 197 height 25
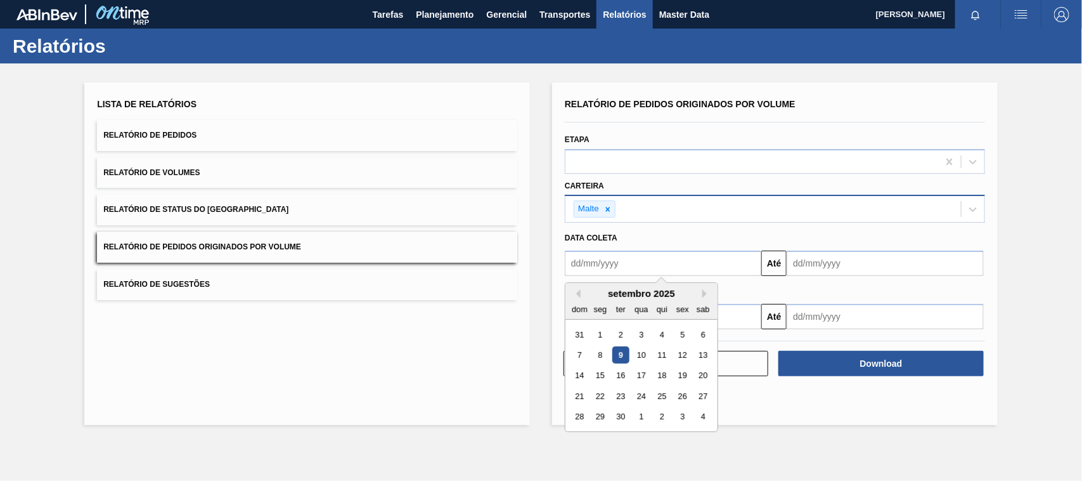
type input "01/01/2025"
click at [648, 338] on div "1" at bounding box center [641, 334] width 17 height 17
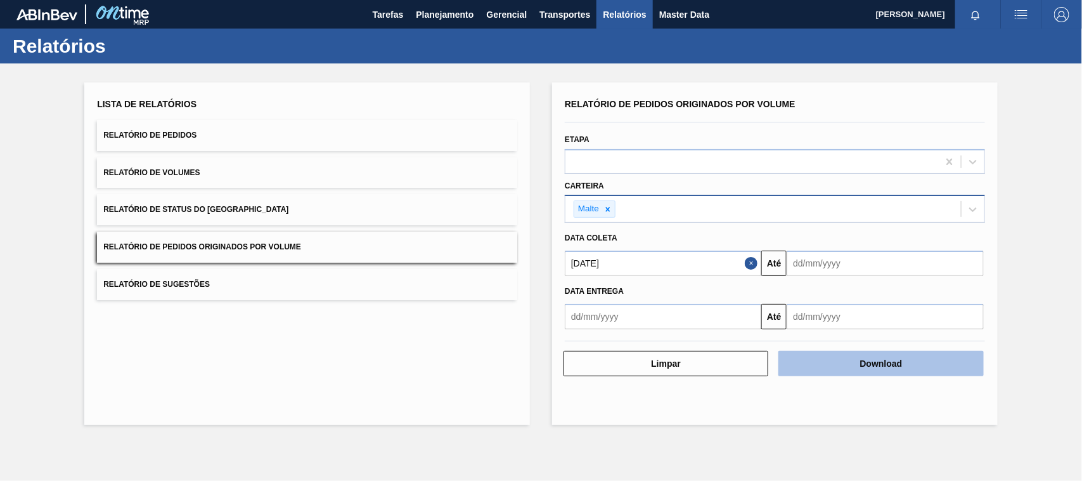
click at [910, 368] on button "Download" at bounding box center [881, 363] width 205 height 25
